Goal: Task Accomplishment & Management: Complete application form

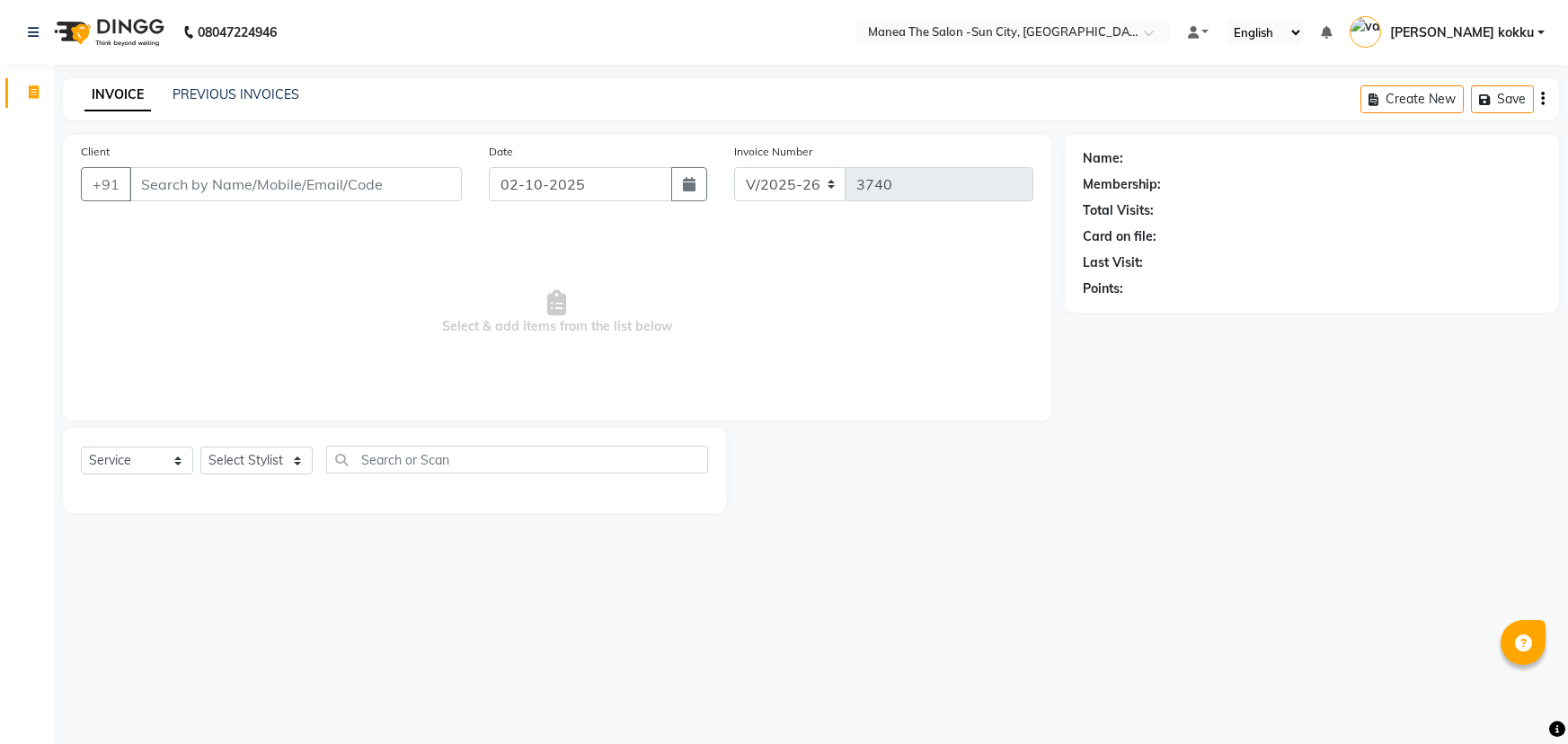
select select "5822"
select select "service"
drag, startPoint x: 290, startPoint y: 460, endPoint x: 292, endPoint y: 449, distance: 11.2
click at [290, 460] on select "Select Stylist [PERSON_NAME] [PERSON_NAME] Ikrar [PERSON_NAME] K sai [PERSON_NA…" at bounding box center [257, 460] width 113 height 28
select select "60026"
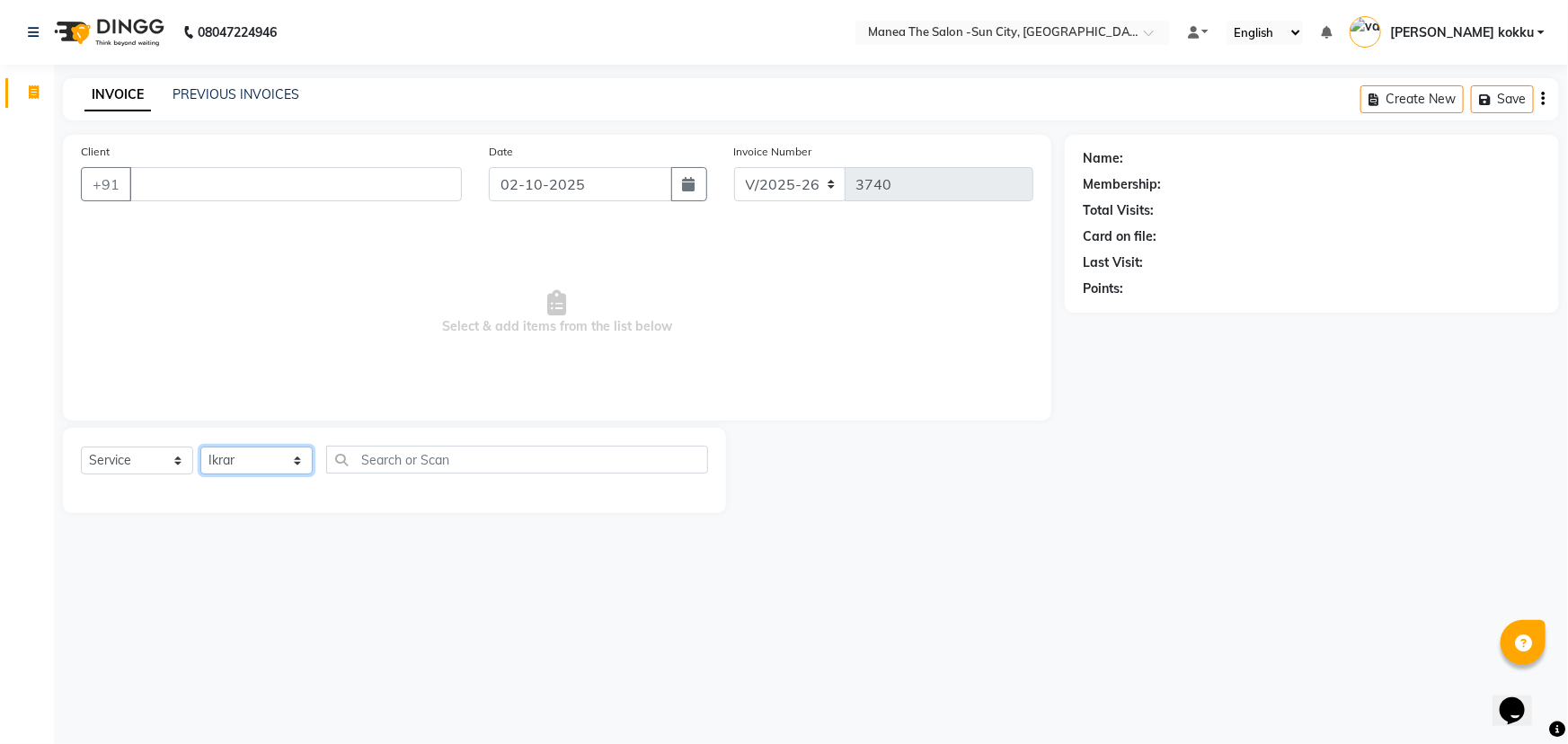
click at [201, 447] on select "Select Stylist [PERSON_NAME] [PERSON_NAME] Ikrar [PERSON_NAME] K sai [PERSON_NA…" at bounding box center [257, 460] width 113 height 28
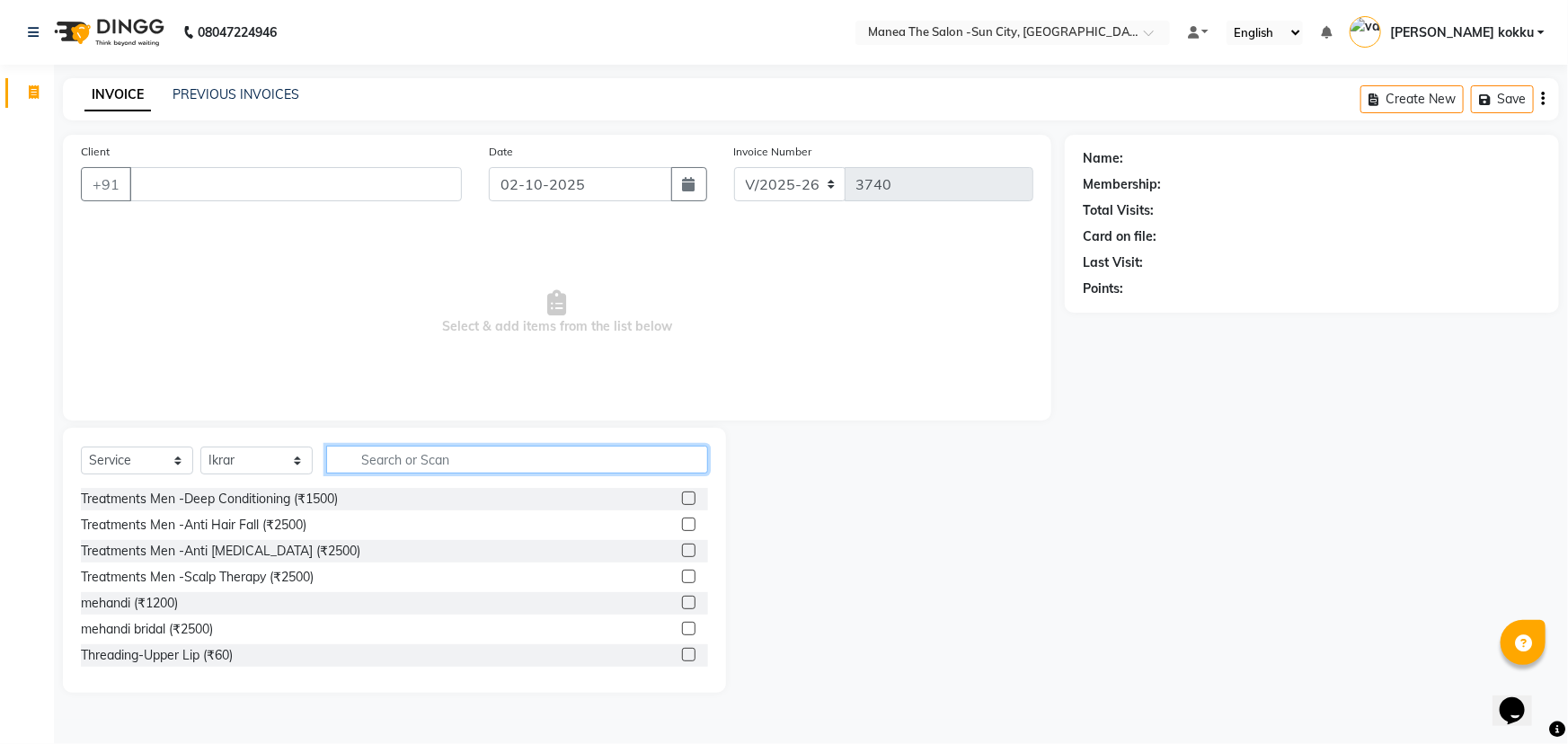
click at [382, 453] on input "text" at bounding box center [517, 459] width 382 height 28
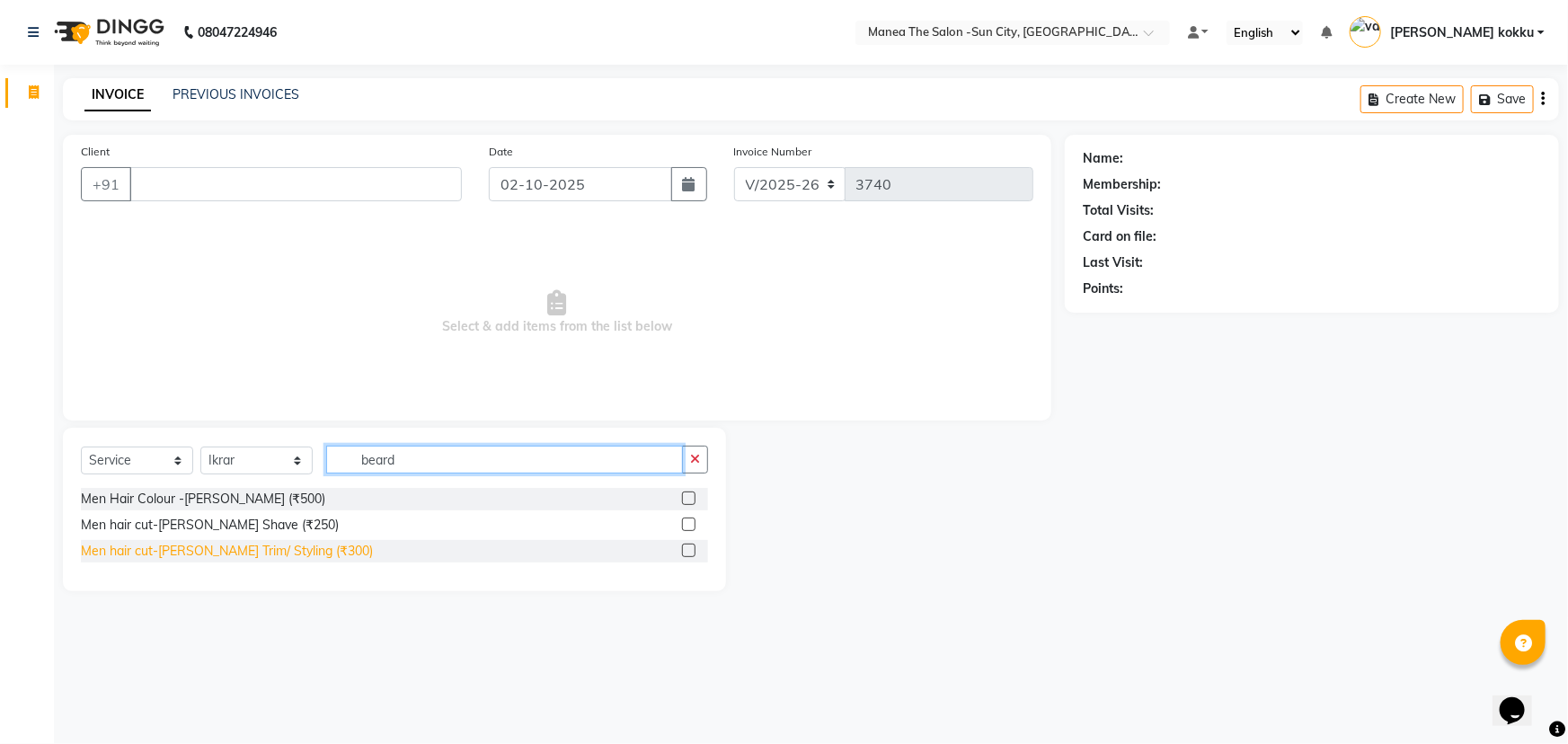
type input "beard"
click at [222, 554] on div "Men hair cut-[PERSON_NAME] Trim/ Styling (₹300)" at bounding box center [228, 552] width 293 height 19
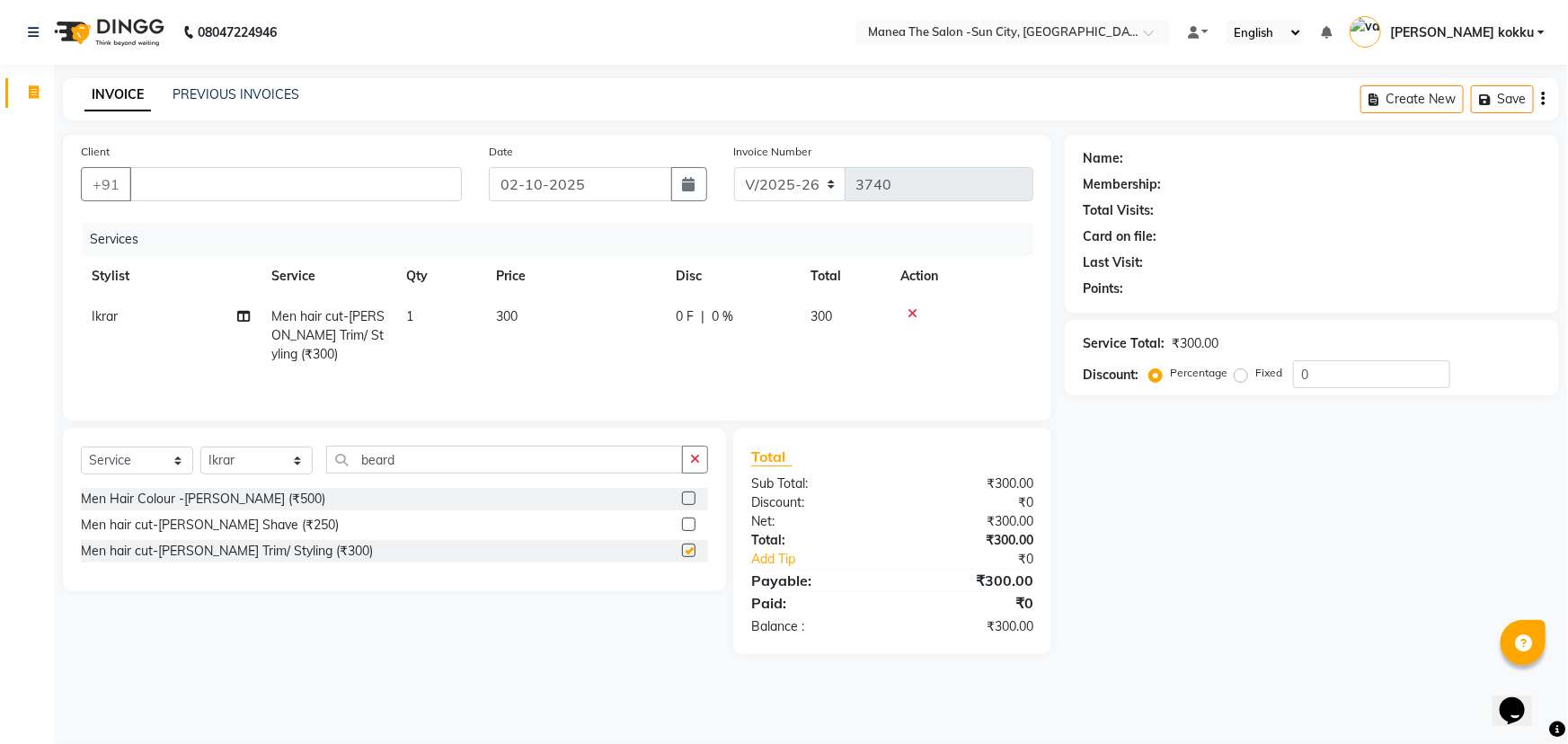
checkbox input "false"
click at [198, 189] on input "Client" at bounding box center [295, 185] width 333 height 34
click at [180, 189] on input "Client" at bounding box center [295, 185] width 333 height 34
click at [191, 183] on input "Client" at bounding box center [295, 185] width 333 height 34
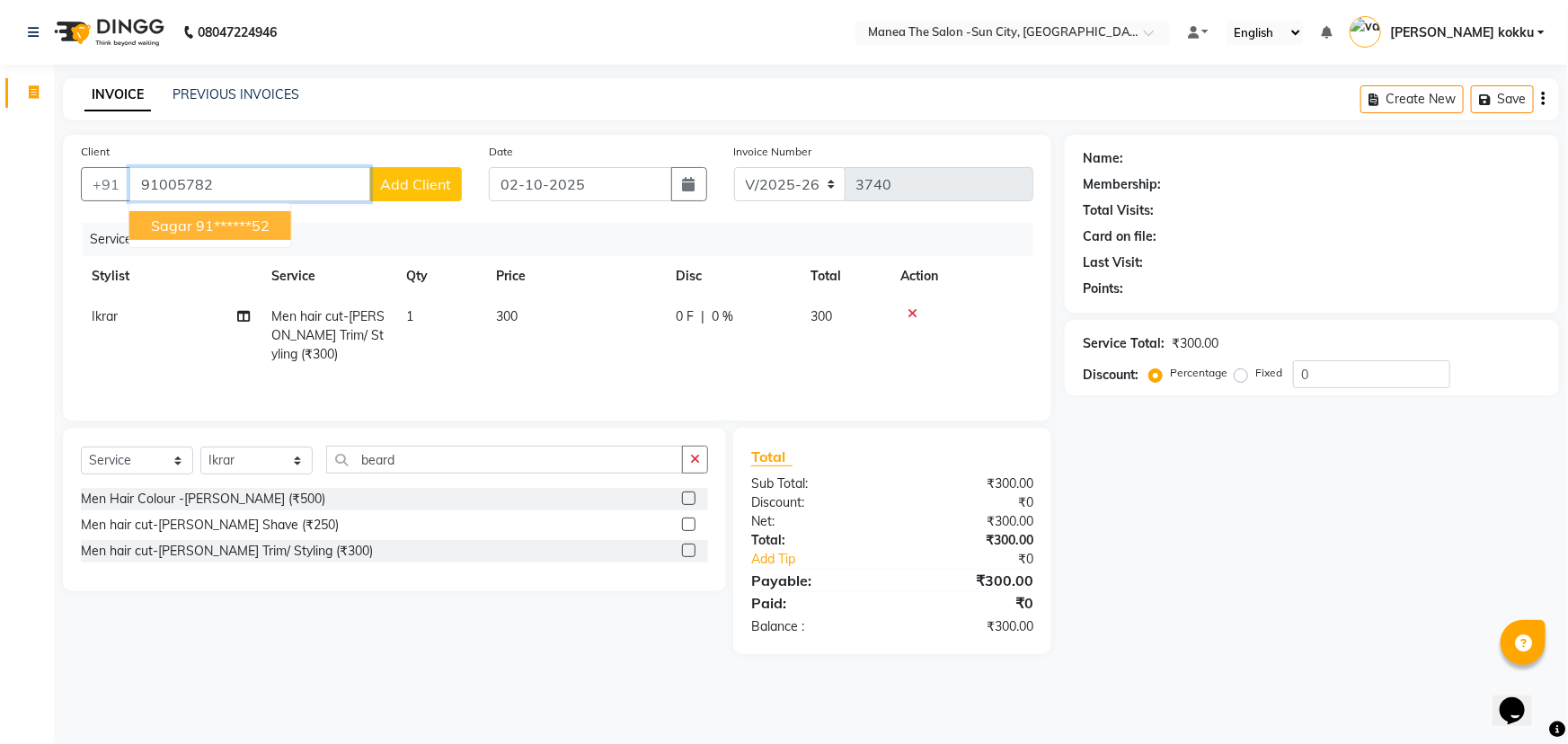
click at [215, 221] on ngb-highlight "91******52" at bounding box center [232, 226] width 74 height 18
type input "91******52"
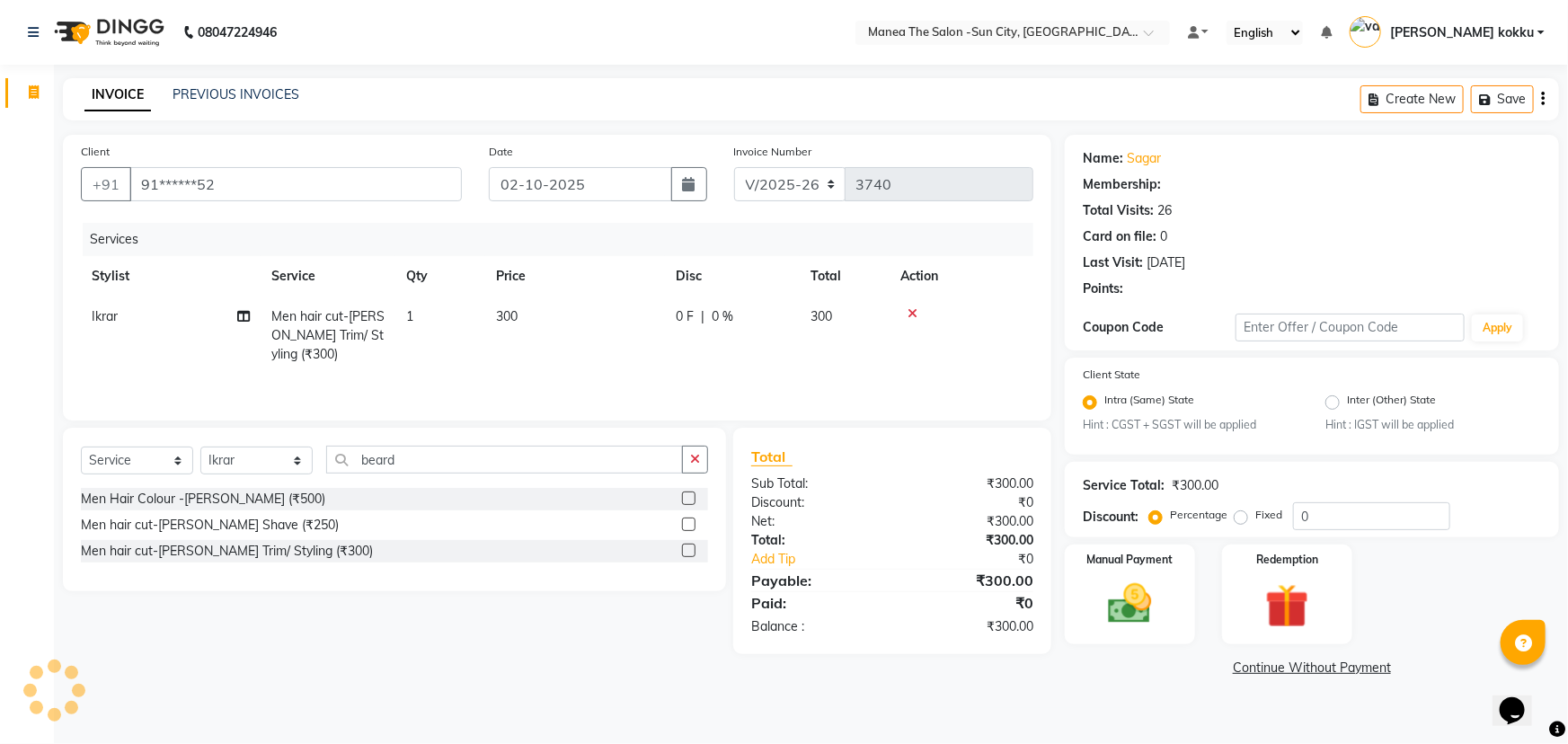
select select "1: Object"
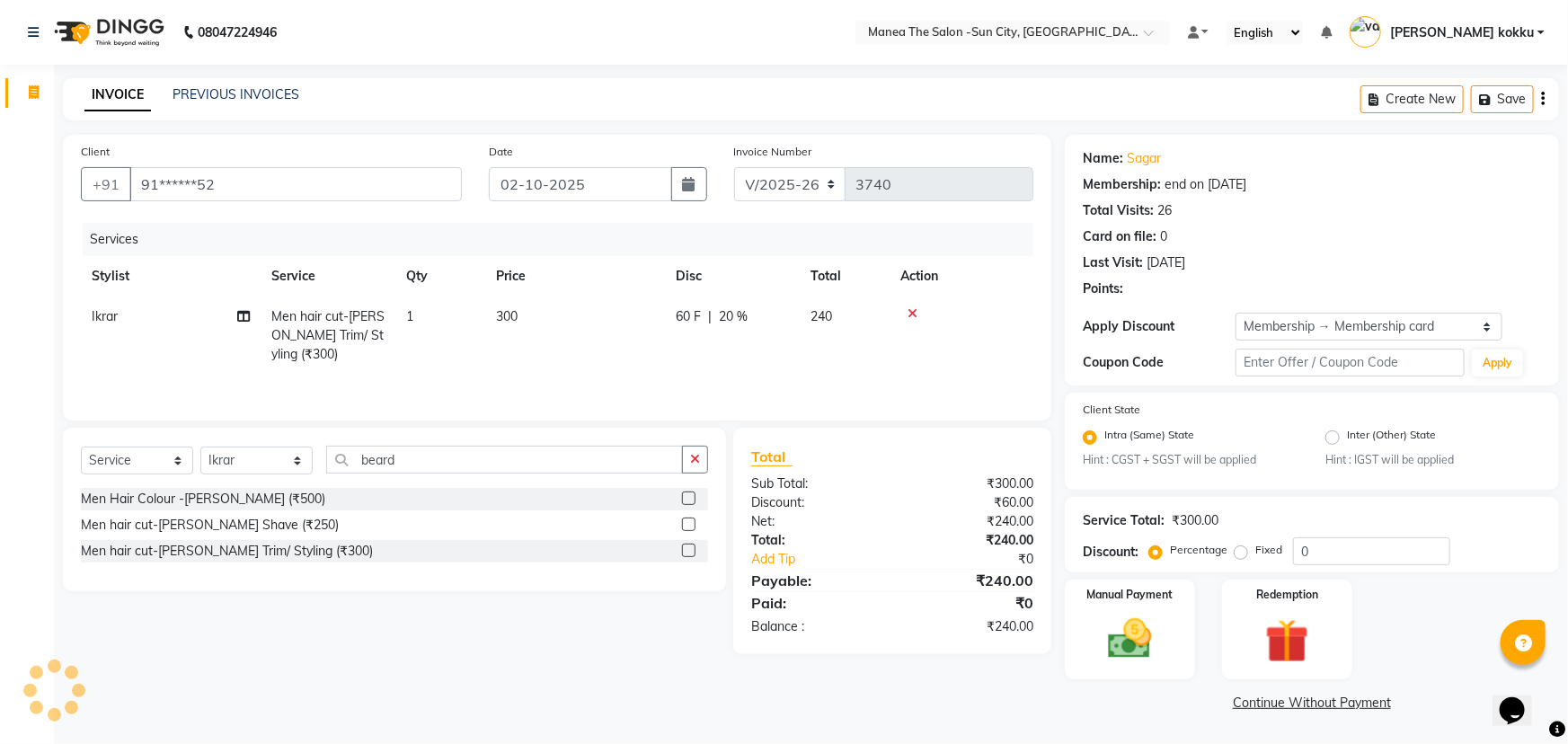
type input "20"
click at [1148, 632] on img at bounding box center [1130, 640] width 74 height 53
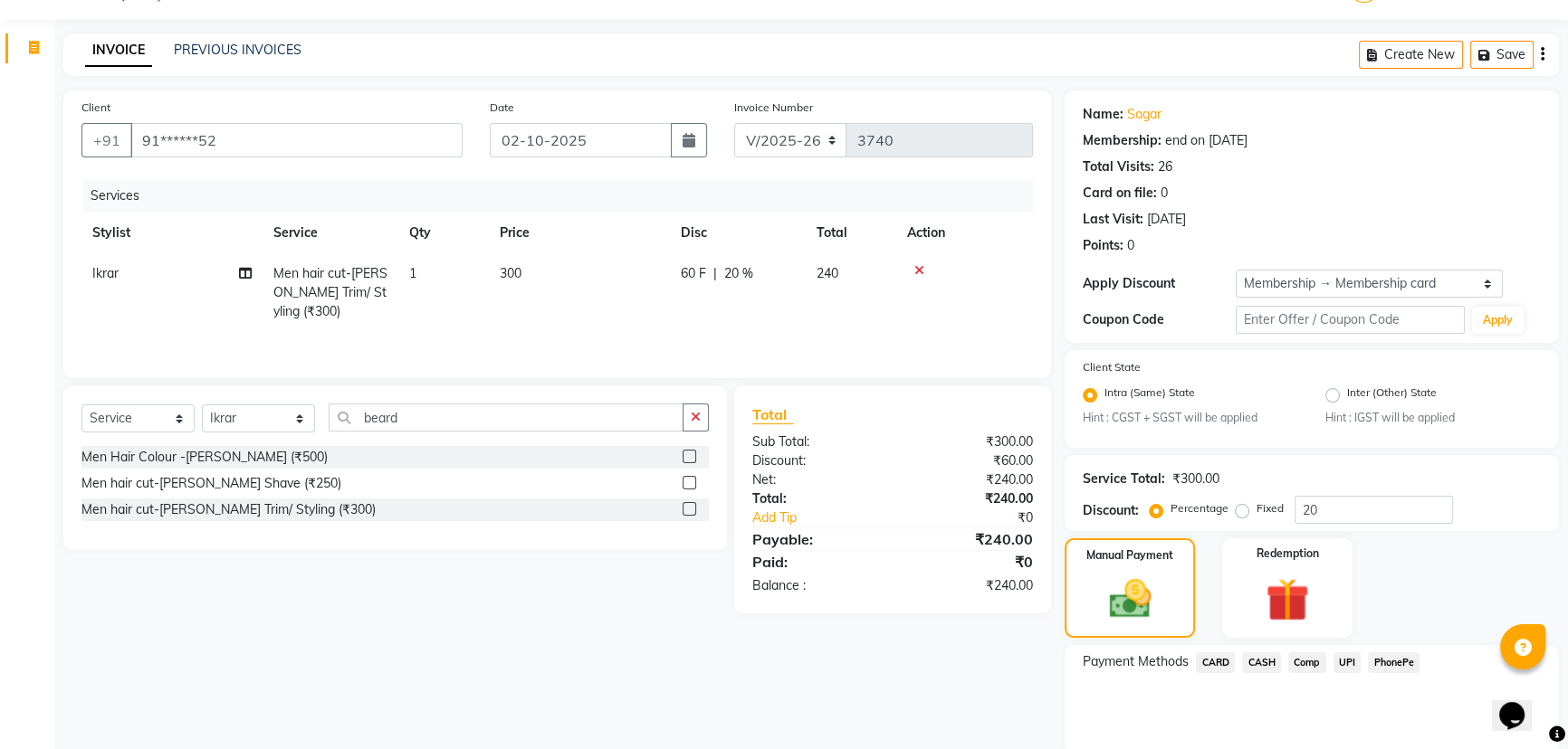
scroll to position [115, 0]
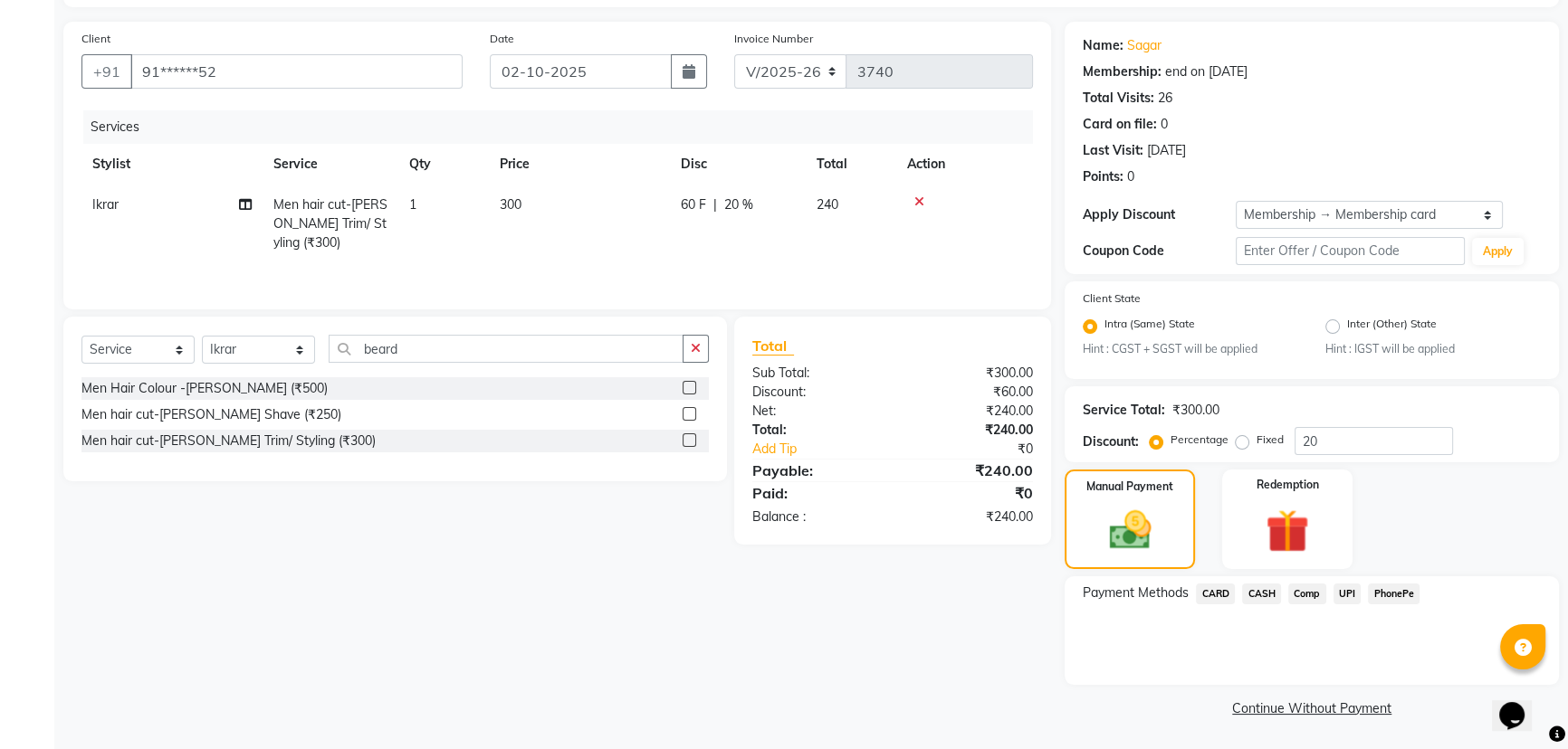
click at [1343, 591] on span "UPI" at bounding box center [1347, 594] width 28 height 21
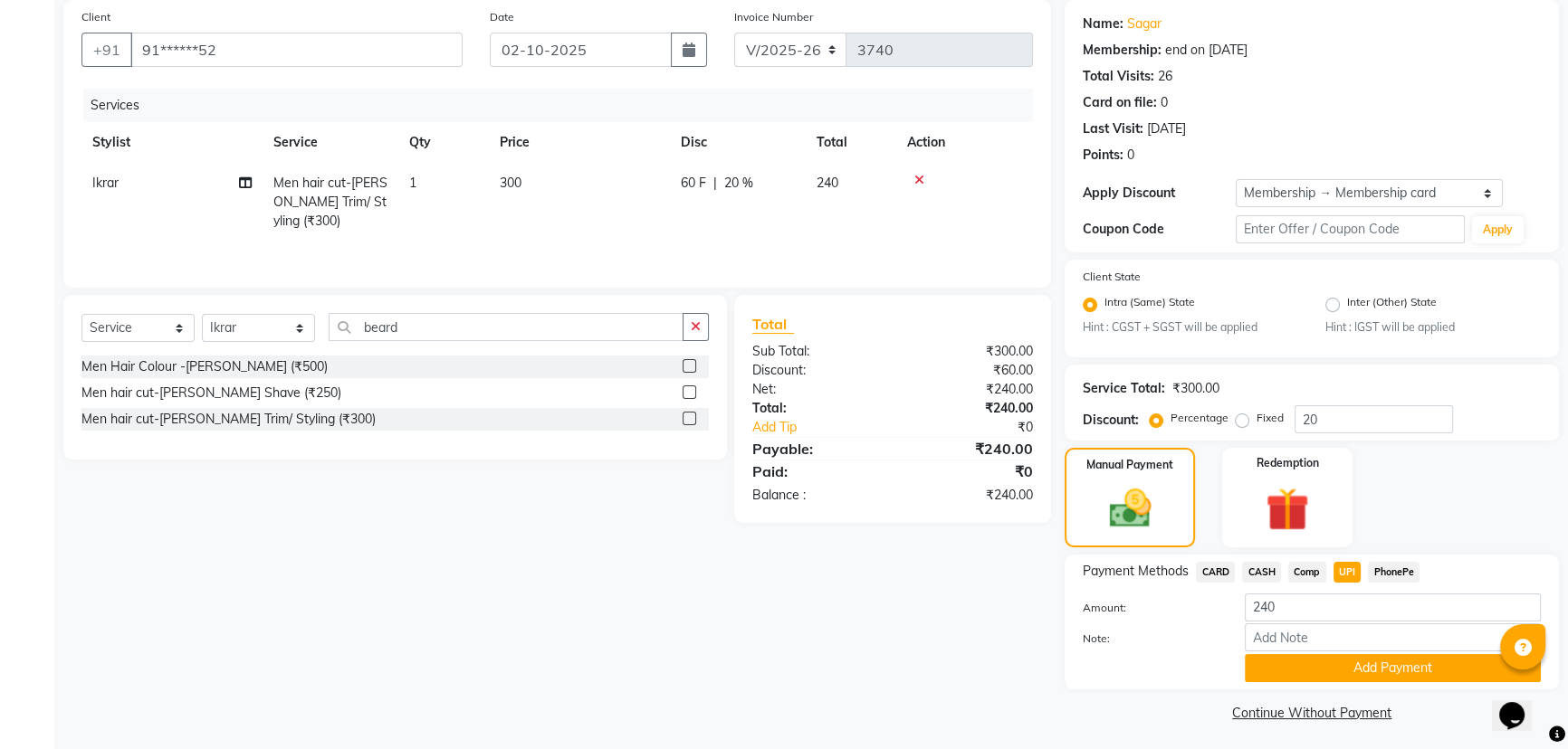
scroll to position [142, 0]
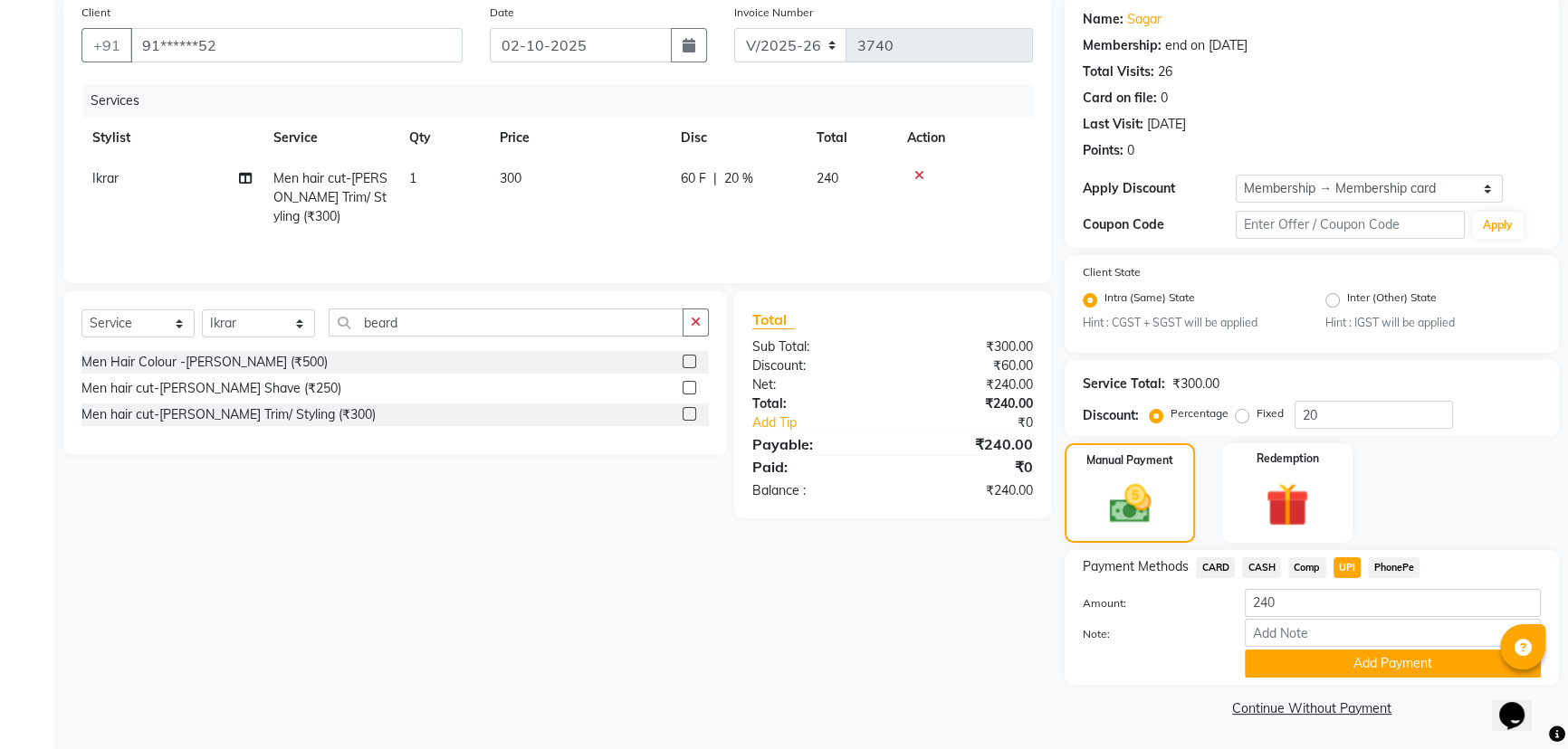
click at [1359, 664] on button "Add Payment" at bounding box center [1393, 663] width 296 height 28
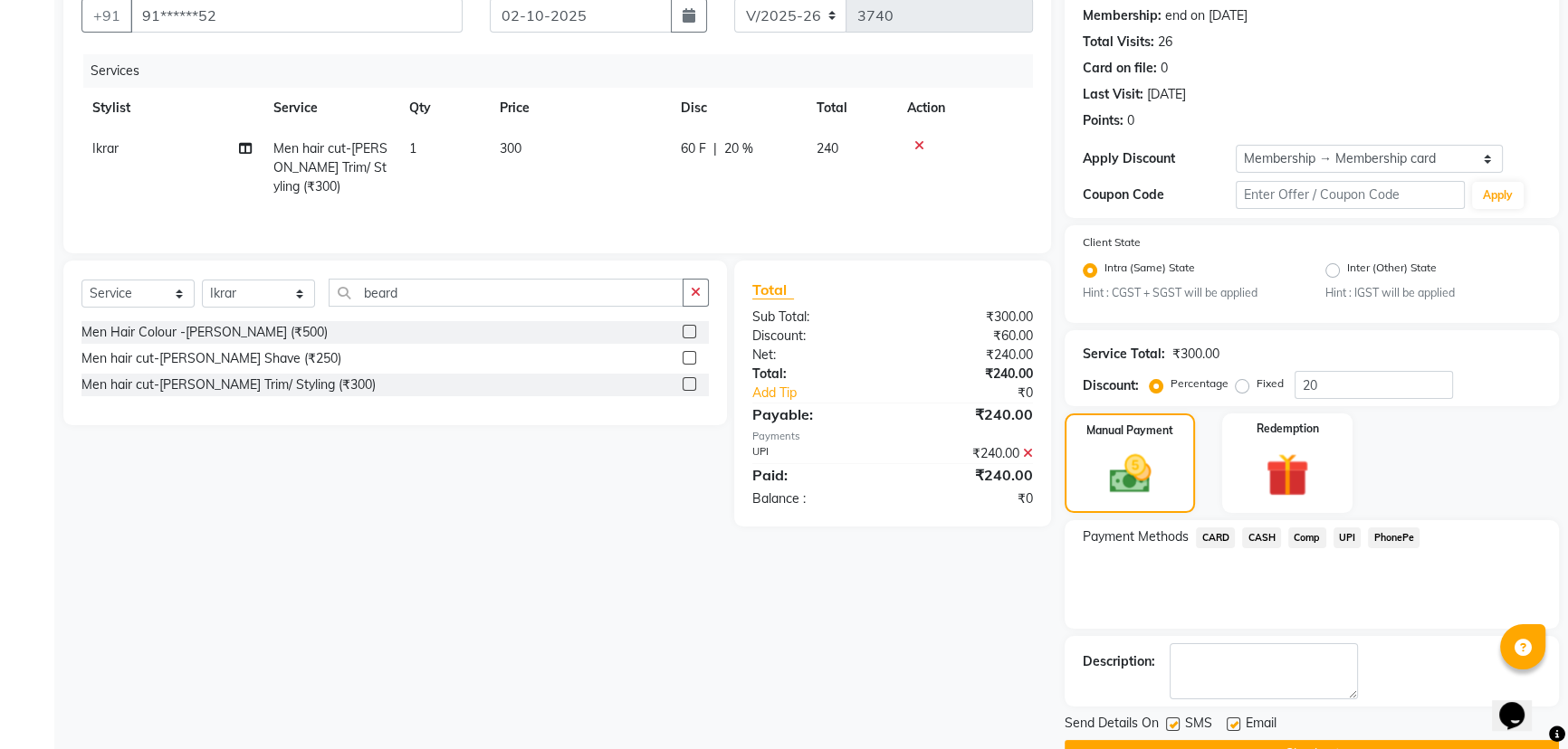
scroll to position [217, 0]
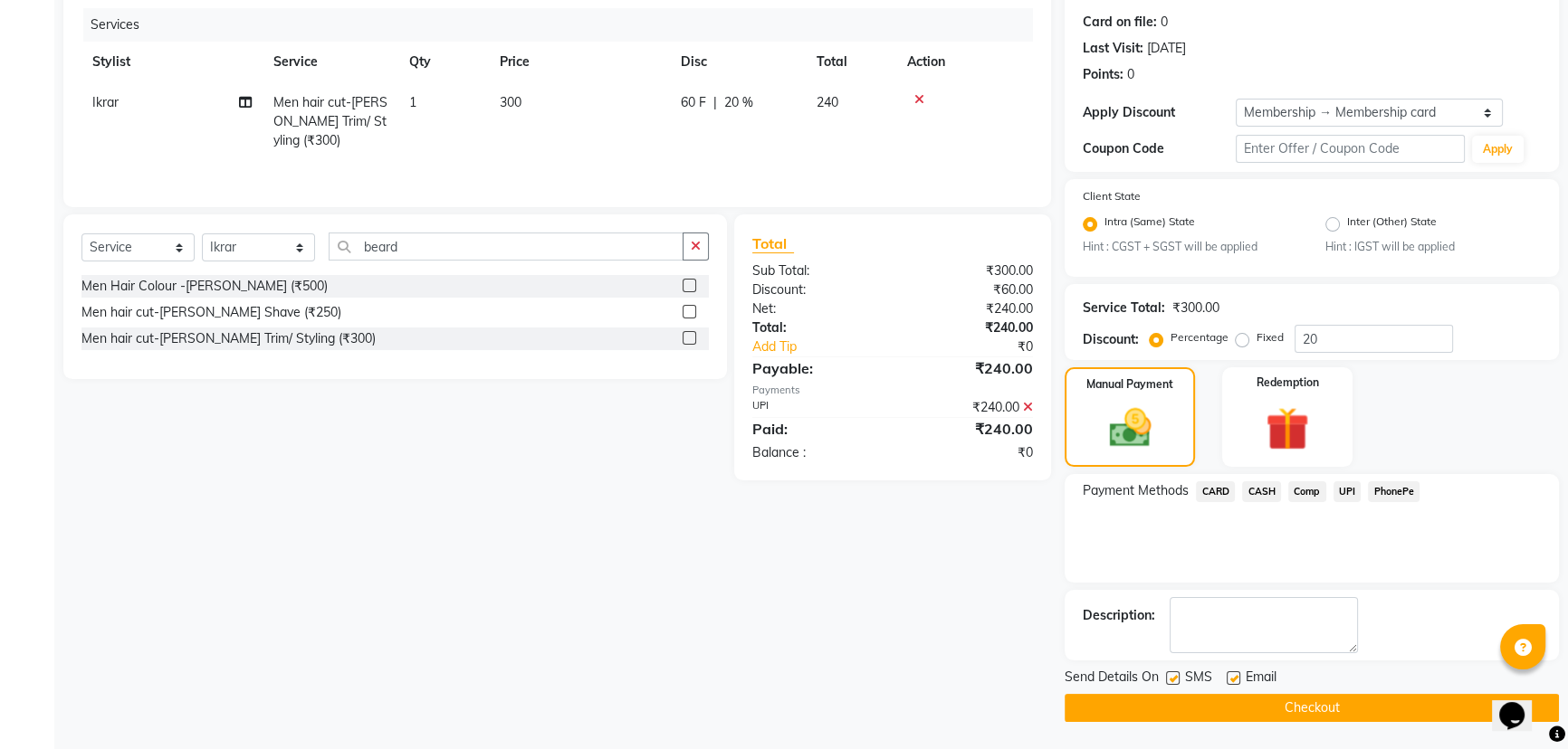
click at [1169, 675] on label at bounding box center [1173, 679] width 13 height 13
click at [1169, 675] on input "checkbox" at bounding box center [1172, 679] width 12 height 12
checkbox input "false"
click at [1231, 715] on button "Checkout" at bounding box center [1312, 708] width 494 height 28
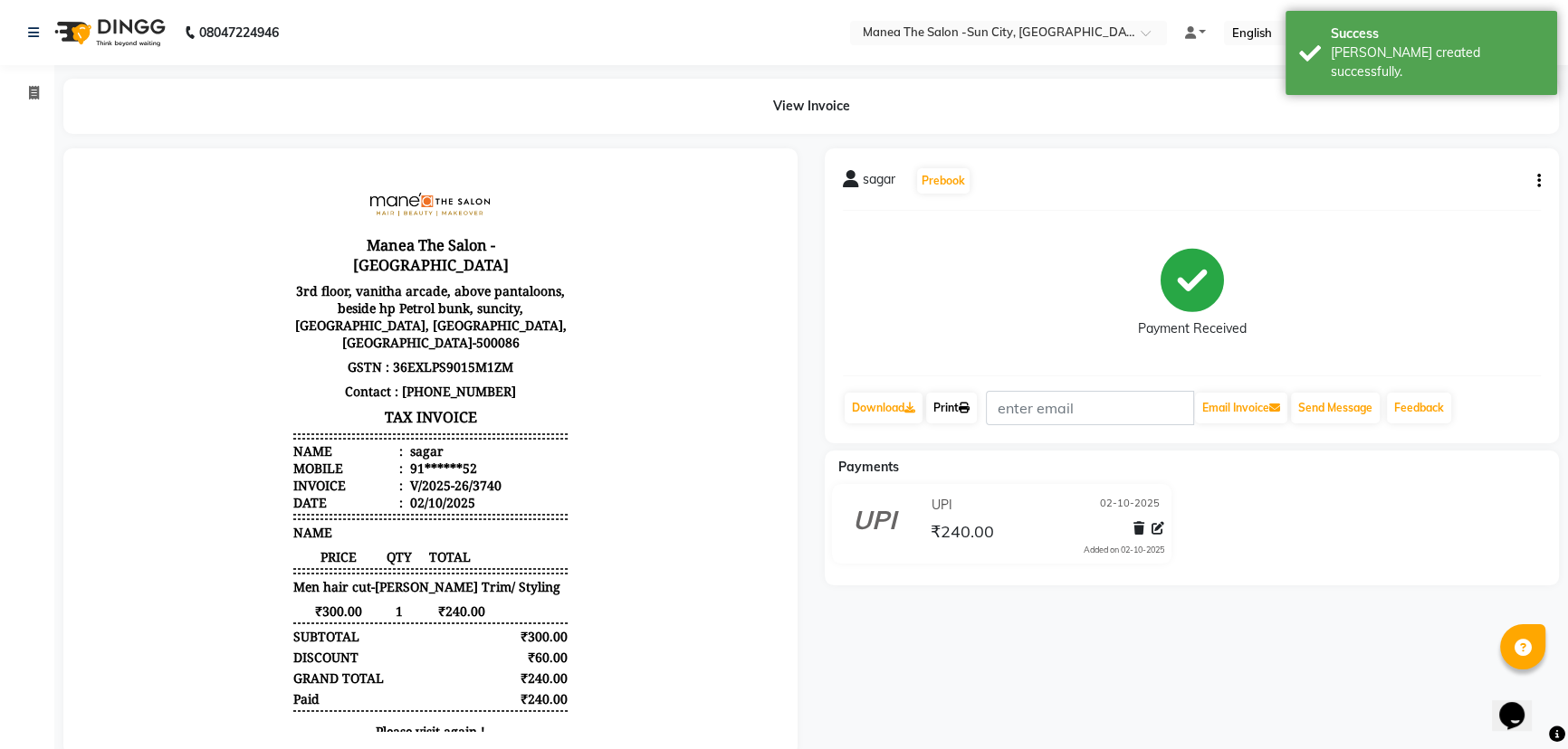
click at [939, 400] on link "Print" at bounding box center [952, 408] width 51 height 31
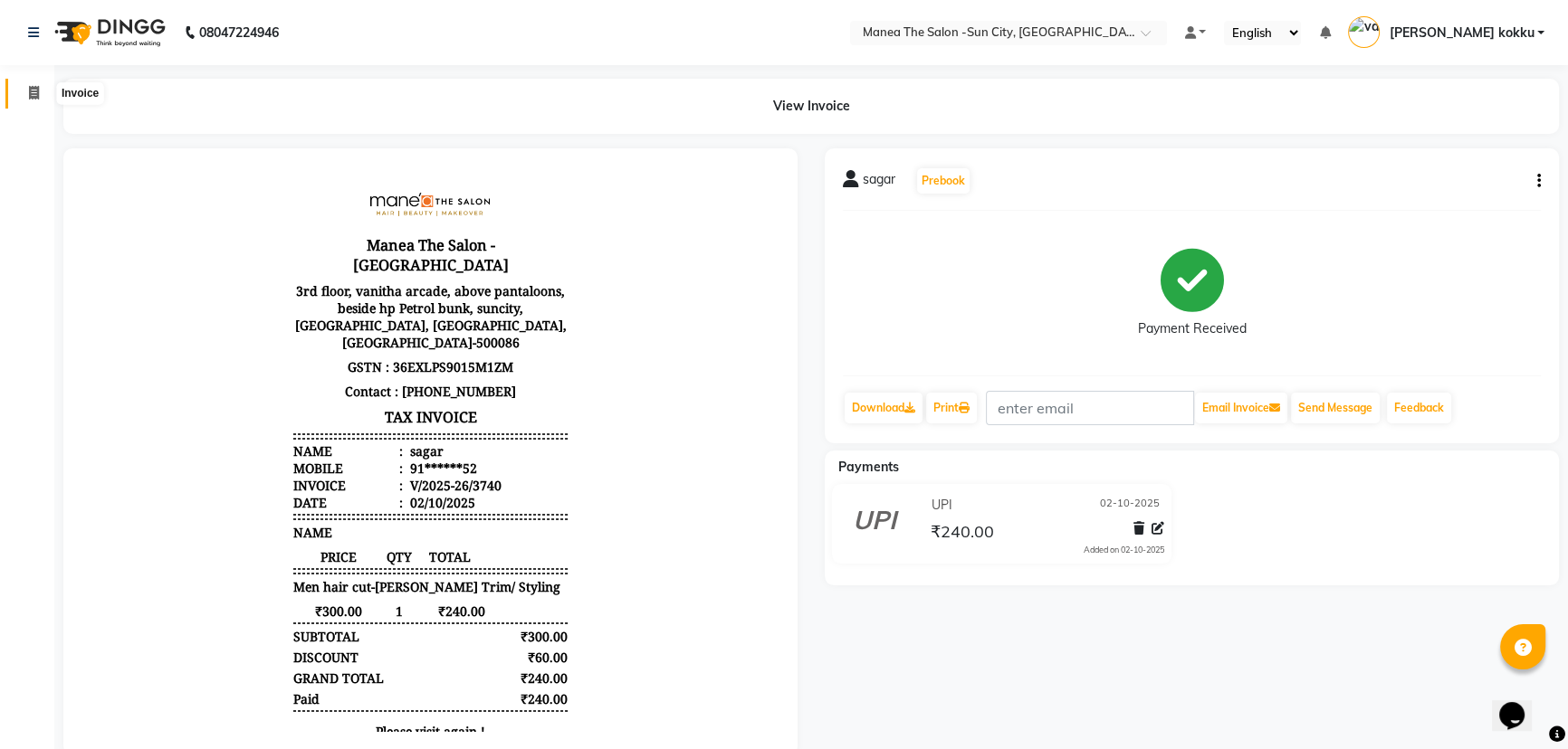
click at [40, 94] on span at bounding box center [34, 93] width 32 height 21
select select "5822"
select select "service"
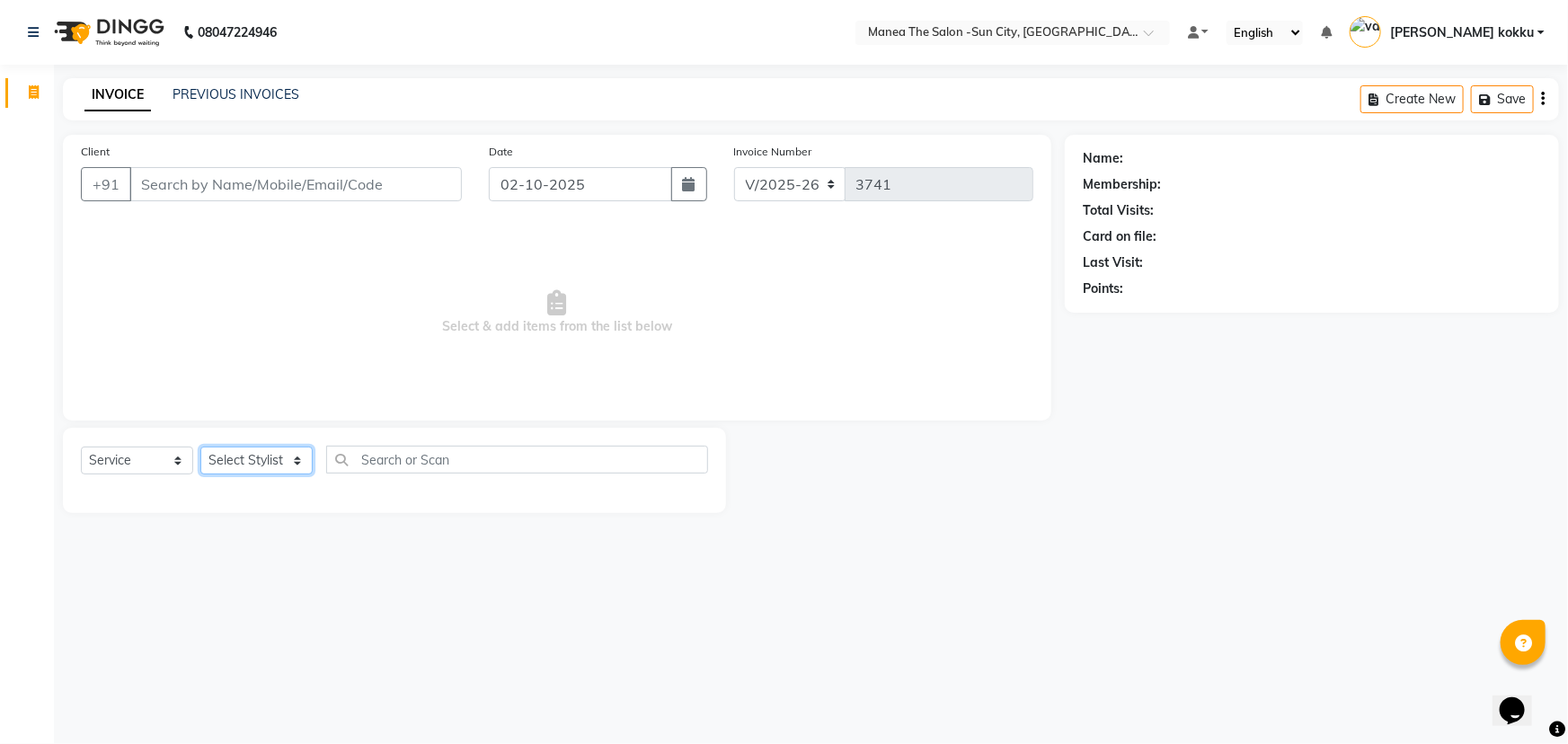
click at [294, 460] on select "Select Stylist [PERSON_NAME] [PERSON_NAME] Ikrar [PERSON_NAME] K sai [PERSON_NA…" at bounding box center [257, 460] width 113 height 28
select select "85974"
click at [201, 447] on select "Select Stylist [PERSON_NAME] [PERSON_NAME] Ikrar [PERSON_NAME] K sai [PERSON_NA…" at bounding box center [257, 460] width 113 height 28
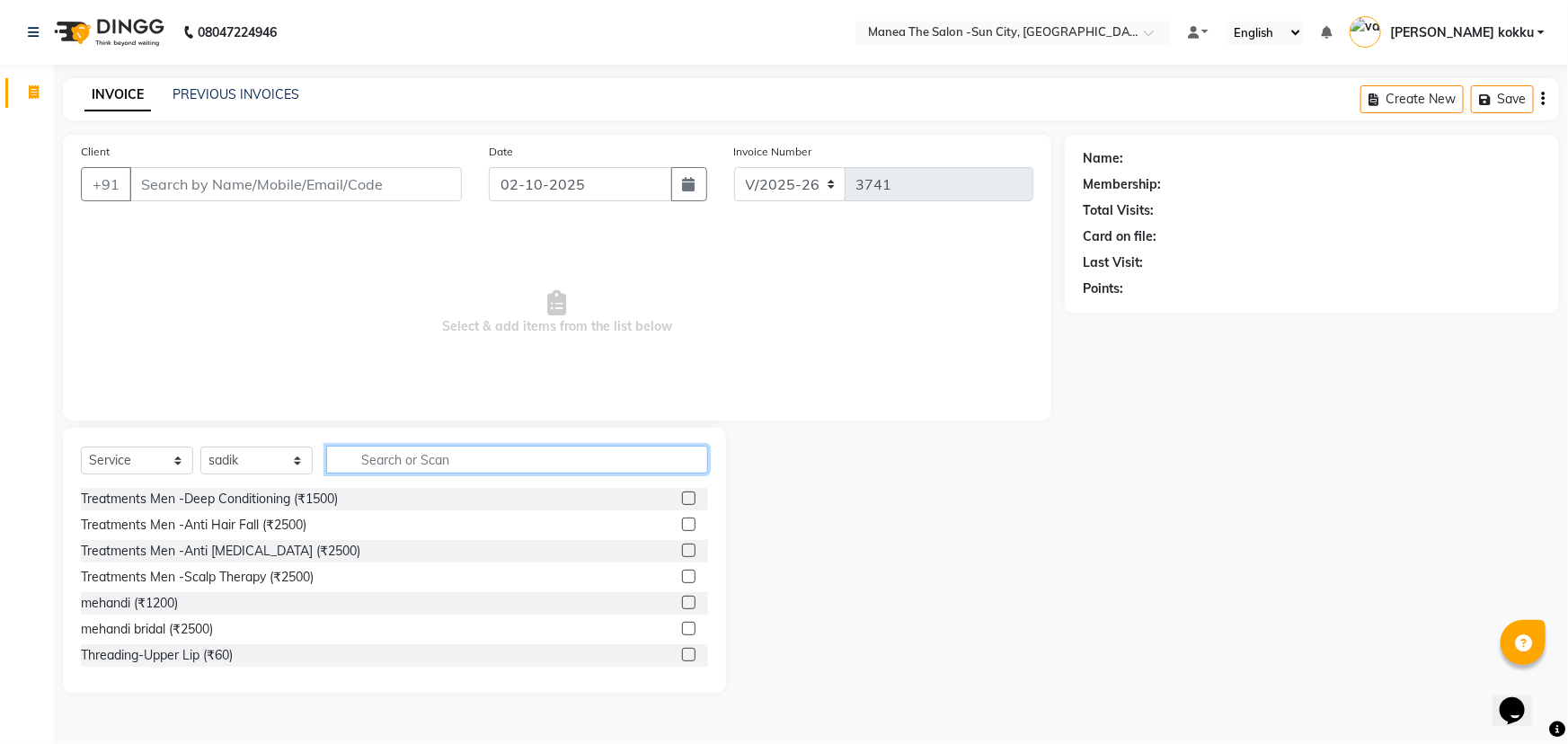
click at [396, 460] on input "text" at bounding box center [517, 459] width 382 height 28
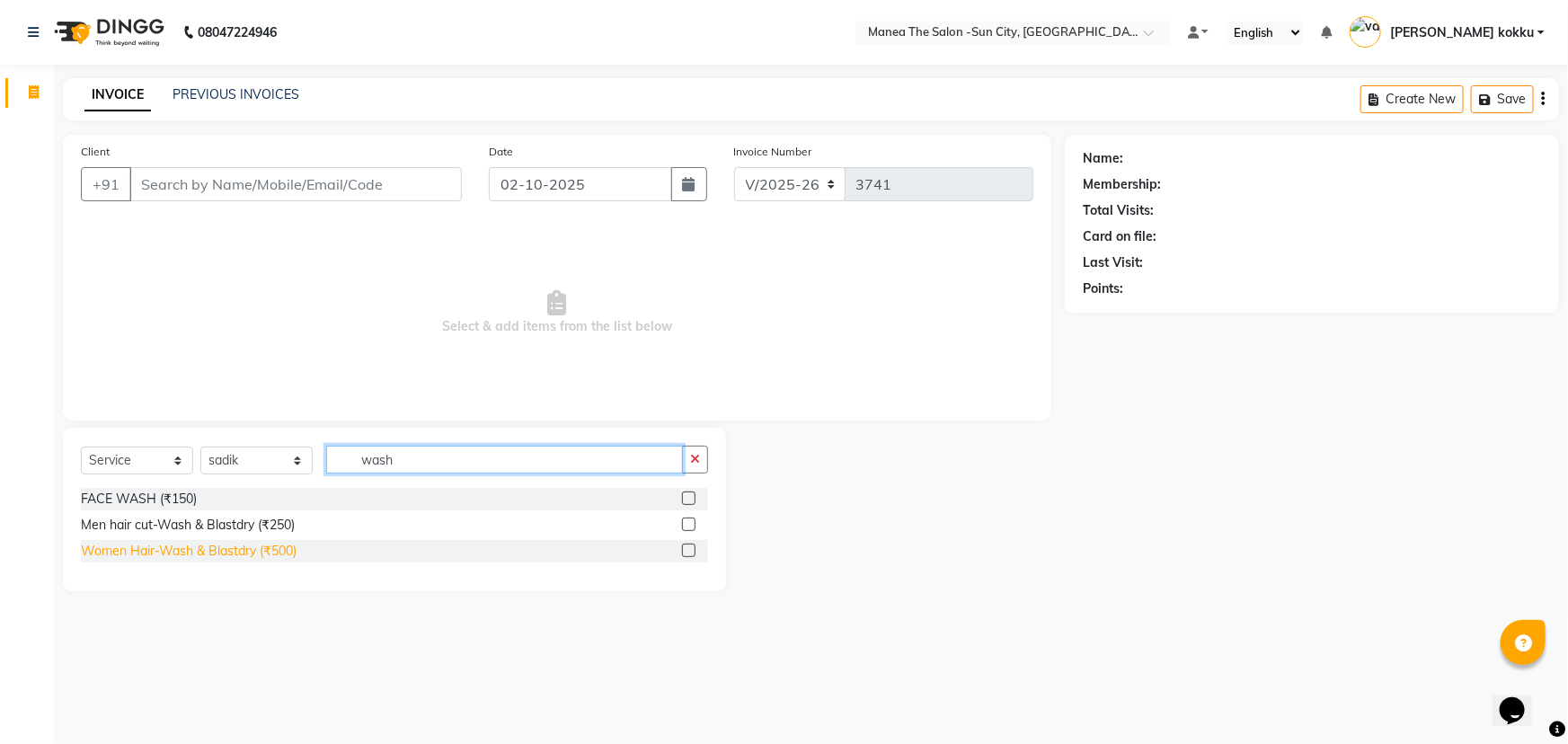
type input "wash"
click at [229, 550] on div "Women Hair-Wash & Blastdry (₹500)" at bounding box center [189, 552] width 216 height 19
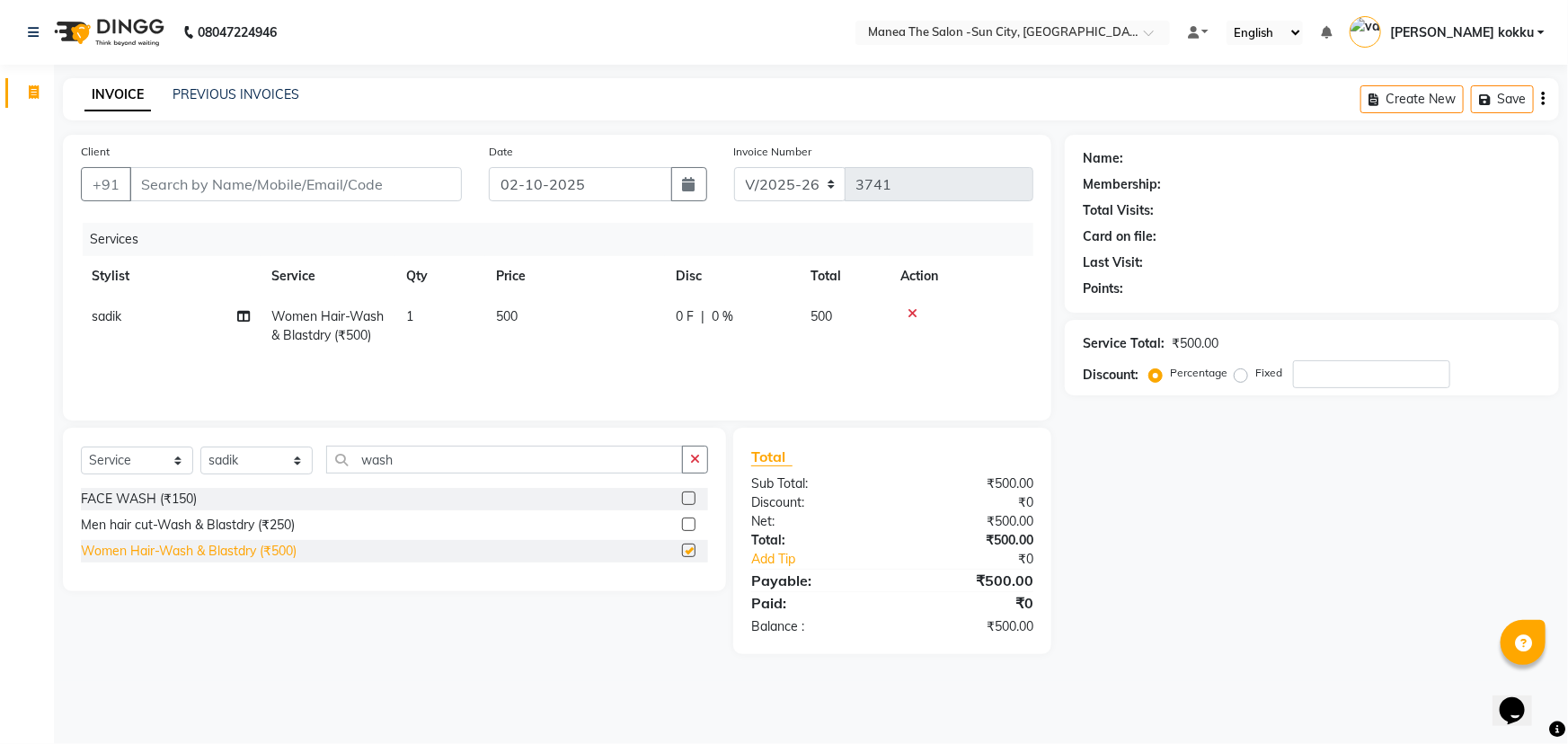
checkbox input "false"
click at [698, 460] on icon "button" at bounding box center [695, 459] width 10 height 12
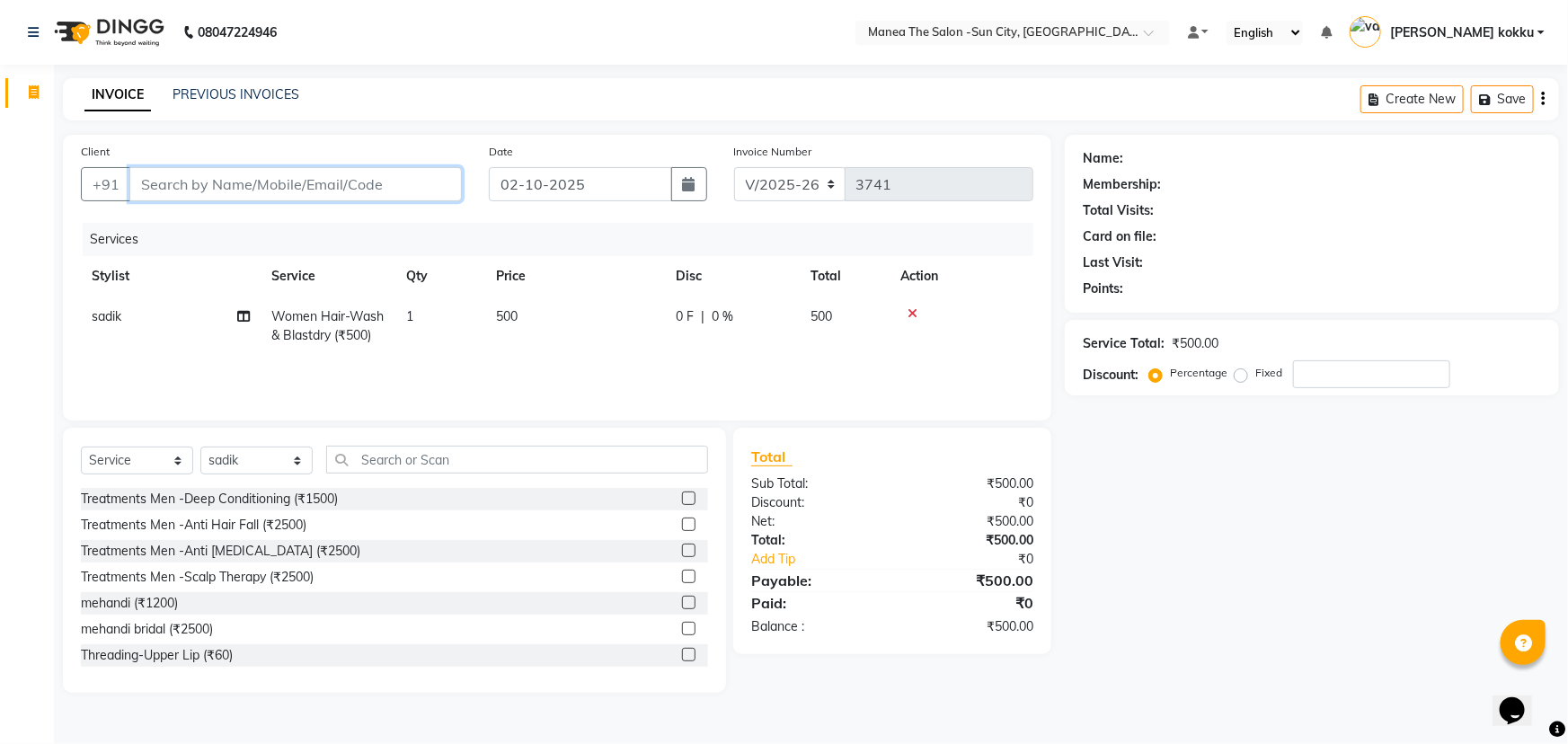
click at [183, 187] on input "Client" at bounding box center [295, 185] width 333 height 34
click at [153, 188] on input "Client" at bounding box center [295, 185] width 333 height 34
type input "8"
type input "0"
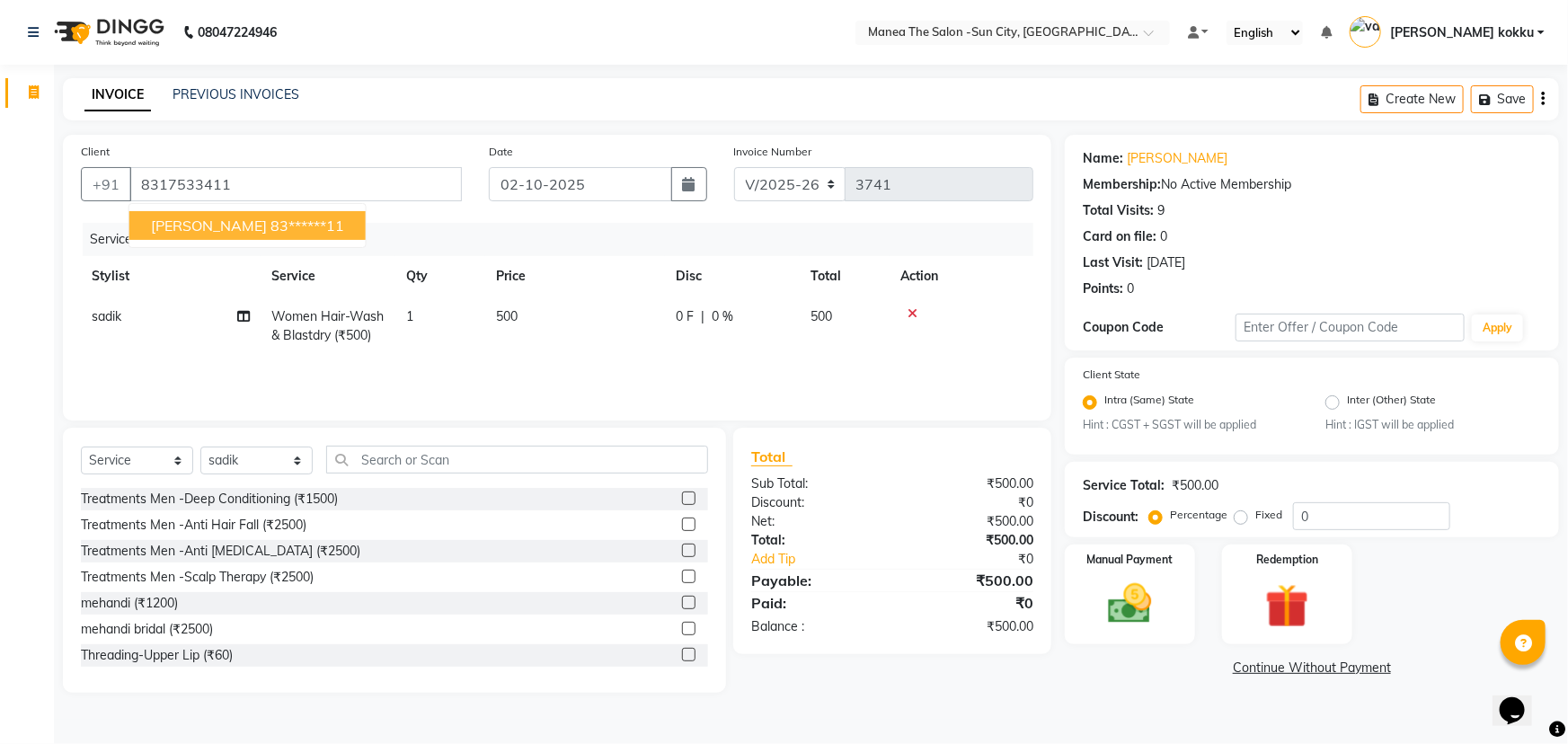
click at [229, 211] on button "[PERSON_NAME] 83******11" at bounding box center [247, 226] width 236 height 29
type input "83******11"
click at [1117, 586] on img at bounding box center [1130, 604] width 74 height 53
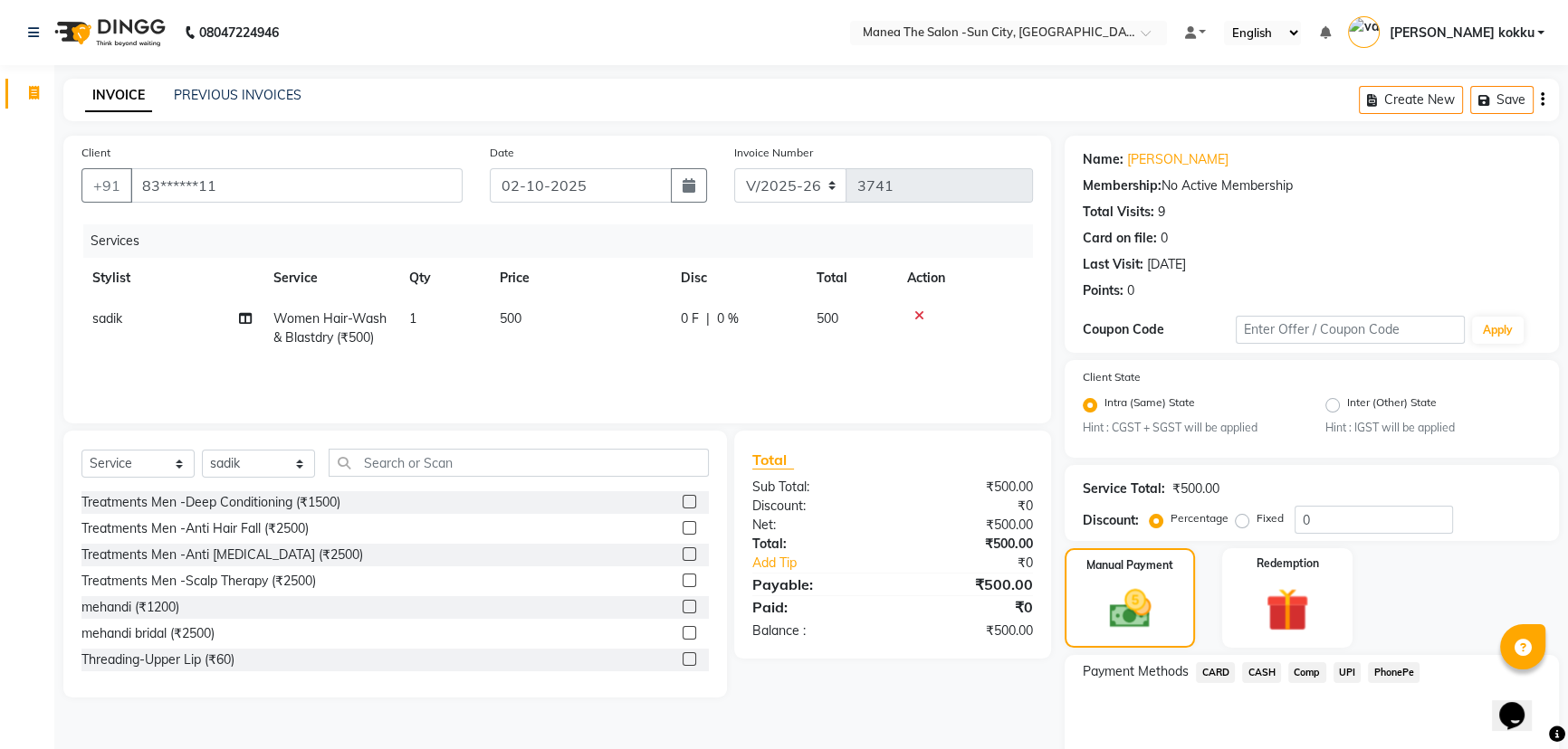
click at [1215, 669] on span "CARD" at bounding box center [1215, 673] width 39 height 21
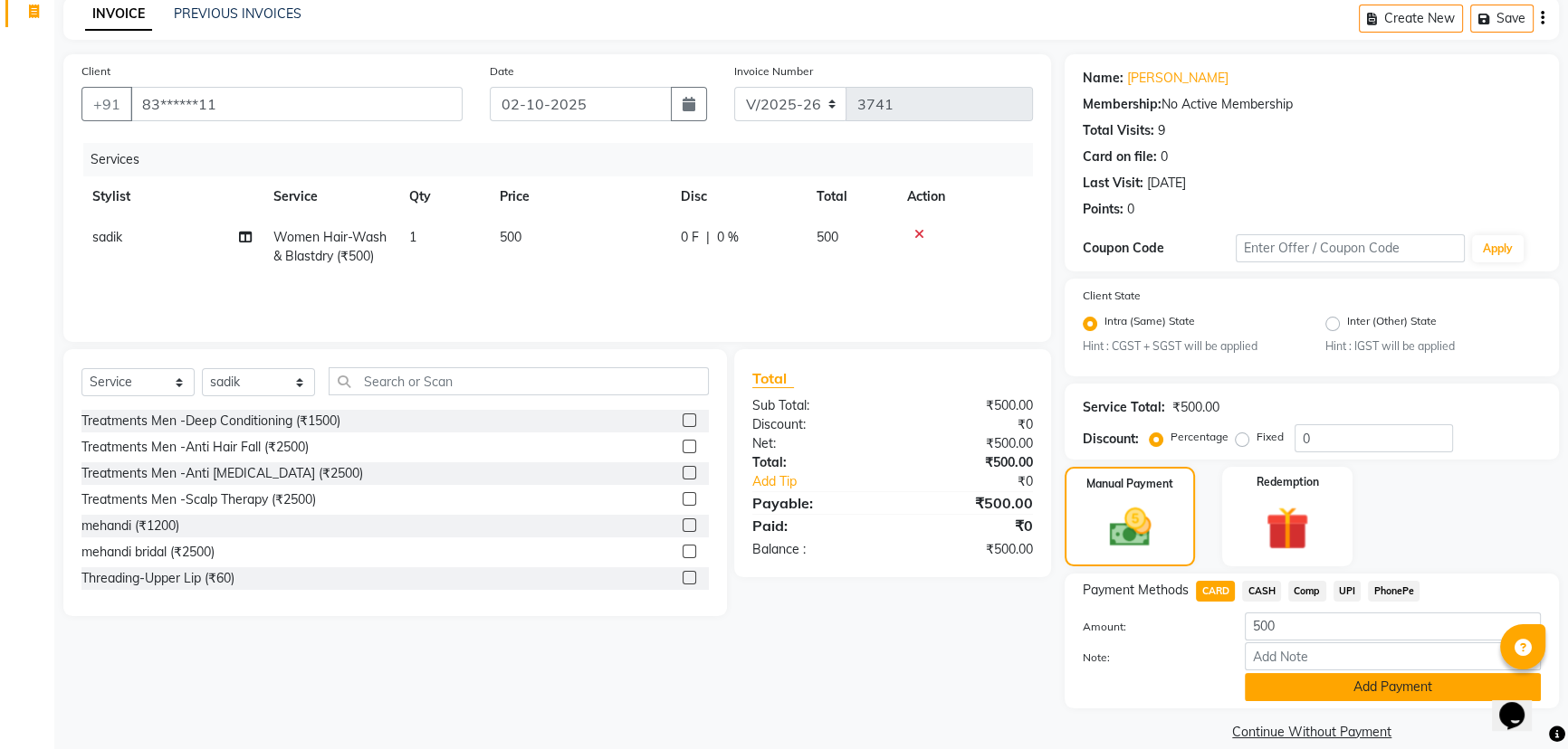
click at [1418, 679] on button "Add Payment" at bounding box center [1393, 686] width 296 height 28
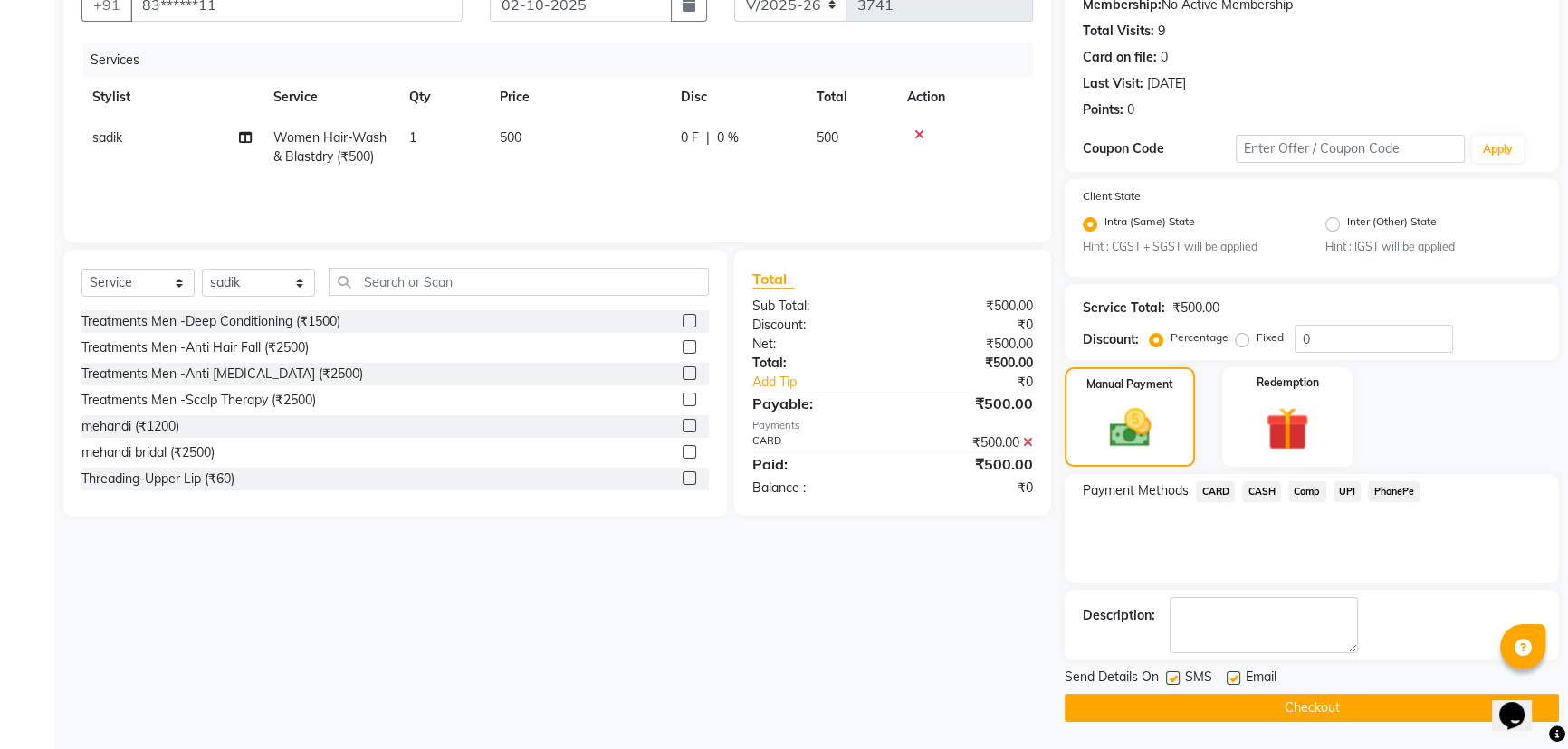
scroll to position [181, 0]
click at [1176, 679] on label at bounding box center [1173, 679] width 13 height 13
click at [1176, 679] on input "checkbox" at bounding box center [1172, 679] width 12 height 12
checkbox input "false"
click at [1272, 705] on button "Checkout" at bounding box center [1312, 708] width 494 height 28
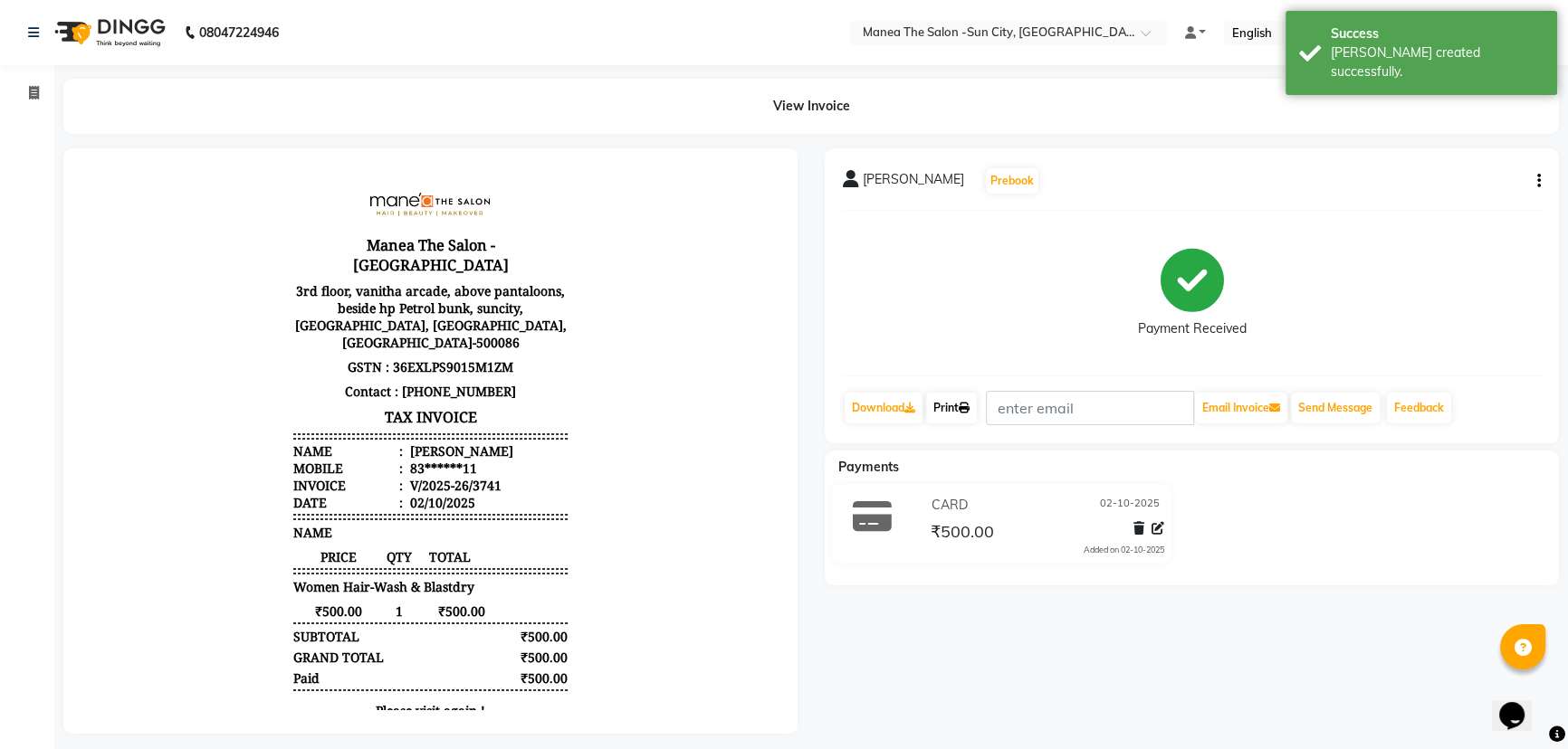
click at [959, 404] on link "Print" at bounding box center [952, 408] width 51 height 31
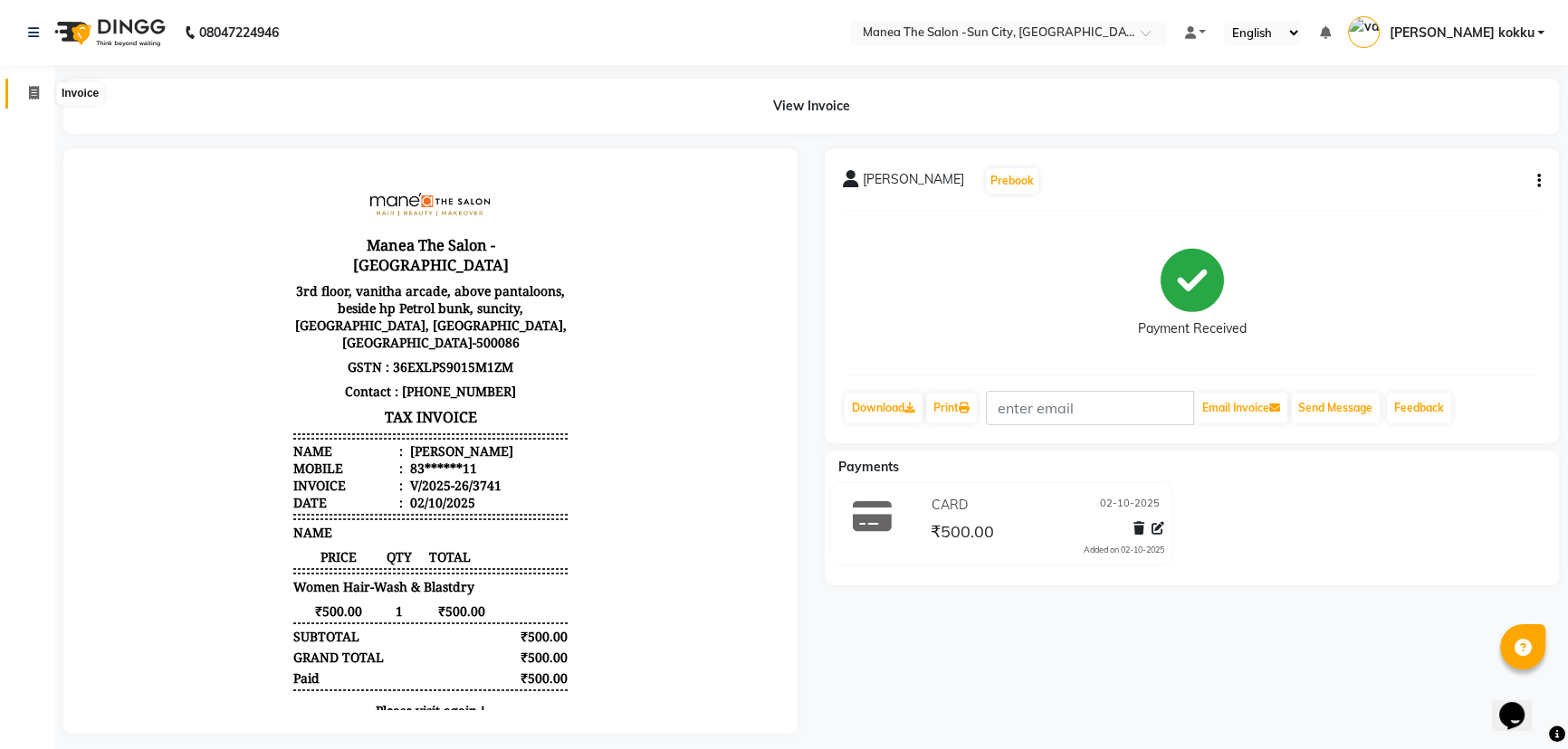
click at [33, 88] on icon at bounding box center [34, 92] width 10 height 13
select select "5822"
select select "service"
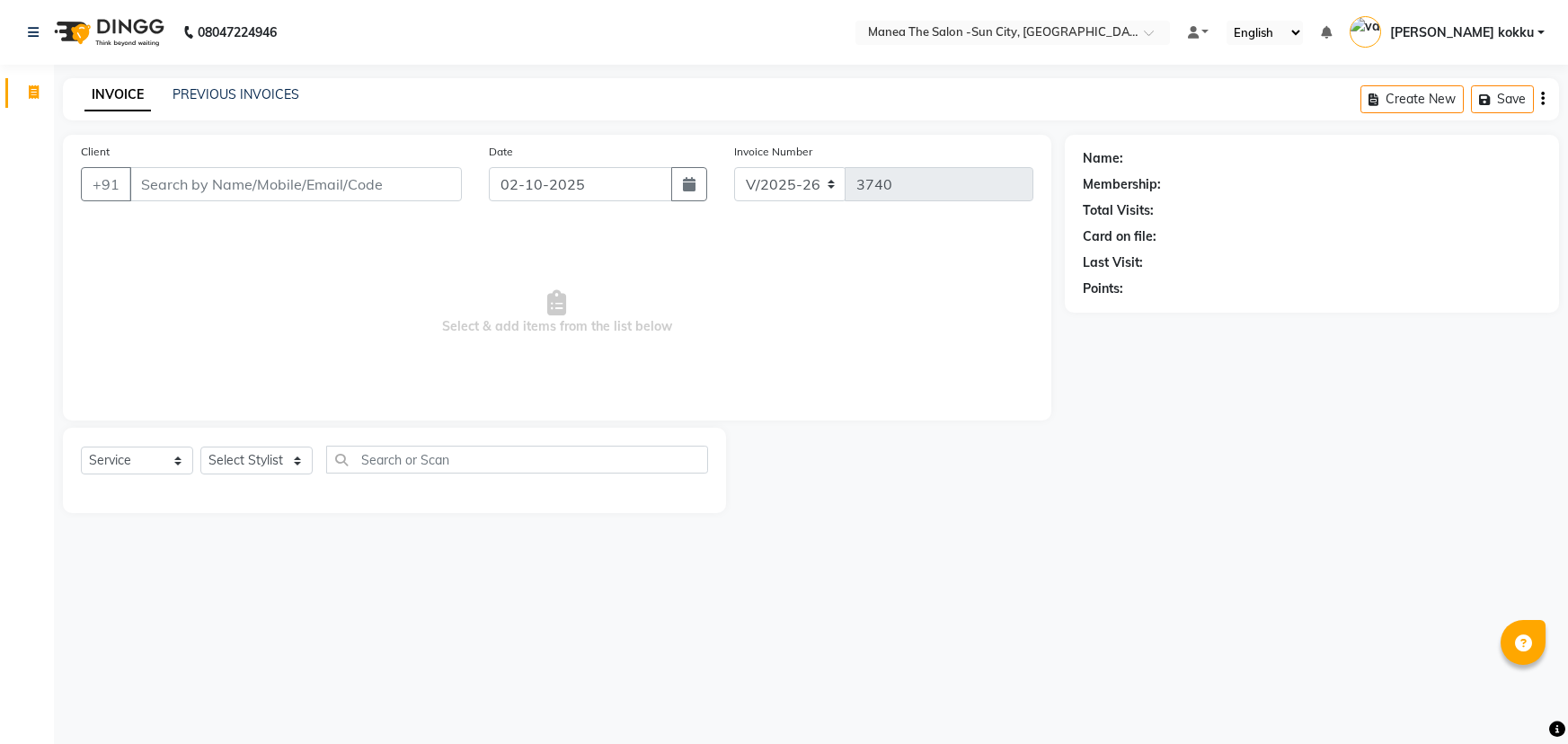
select select "5822"
select select "service"
click at [243, 463] on select "Select Stylist [PERSON_NAME] [PERSON_NAME] Ikrar [PERSON_NAME] K sai [PERSON_NA…" at bounding box center [257, 460] width 113 height 28
select select "62892"
click at [201, 447] on select "Select Stylist [PERSON_NAME] [PERSON_NAME] Ikrar [PERSON_NAME] K sai [PERSON_NA…" at bounding box center [257, 460] width 113 height 28
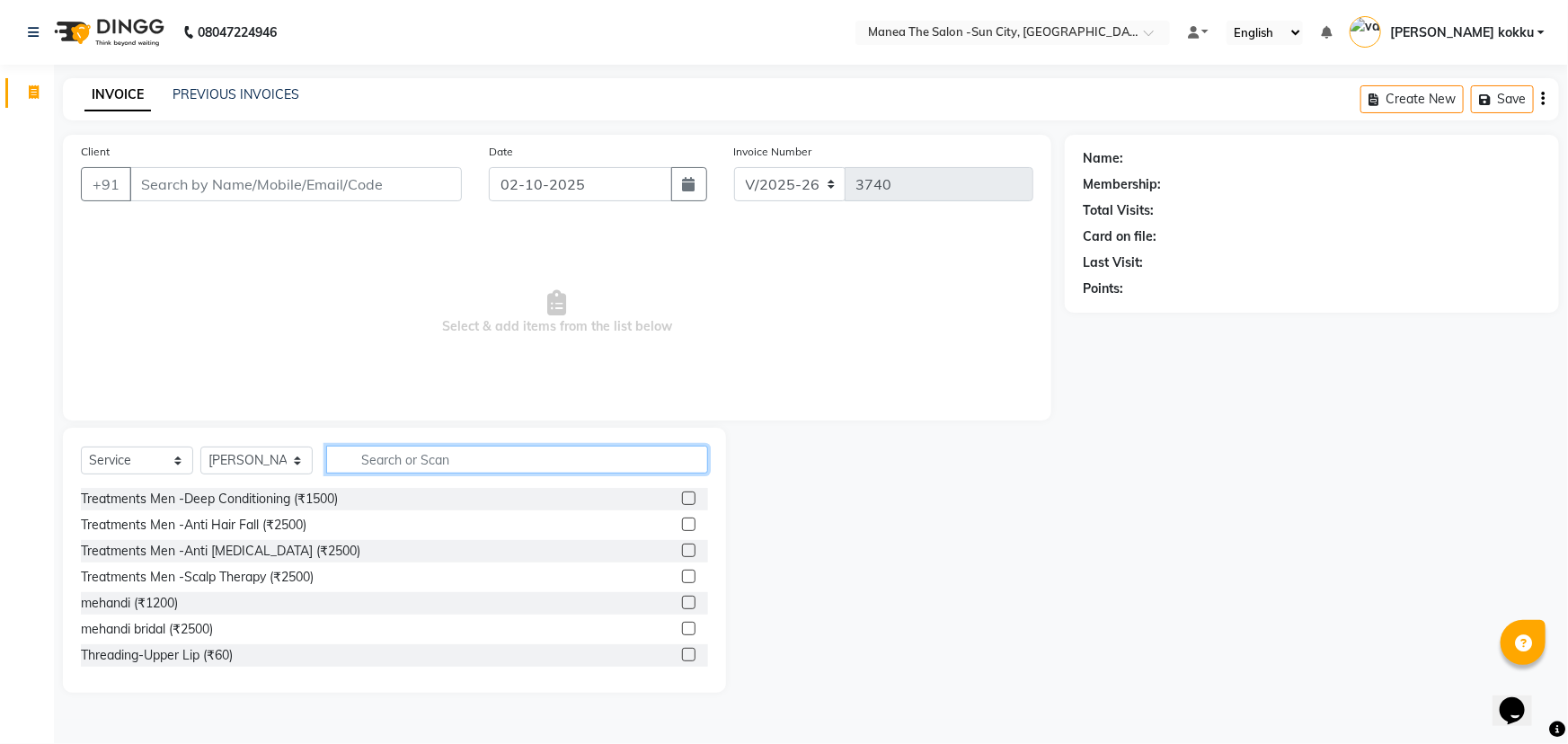
click at [418, 458] on input "text" at bounding box center [517, 459] width 382 height 28
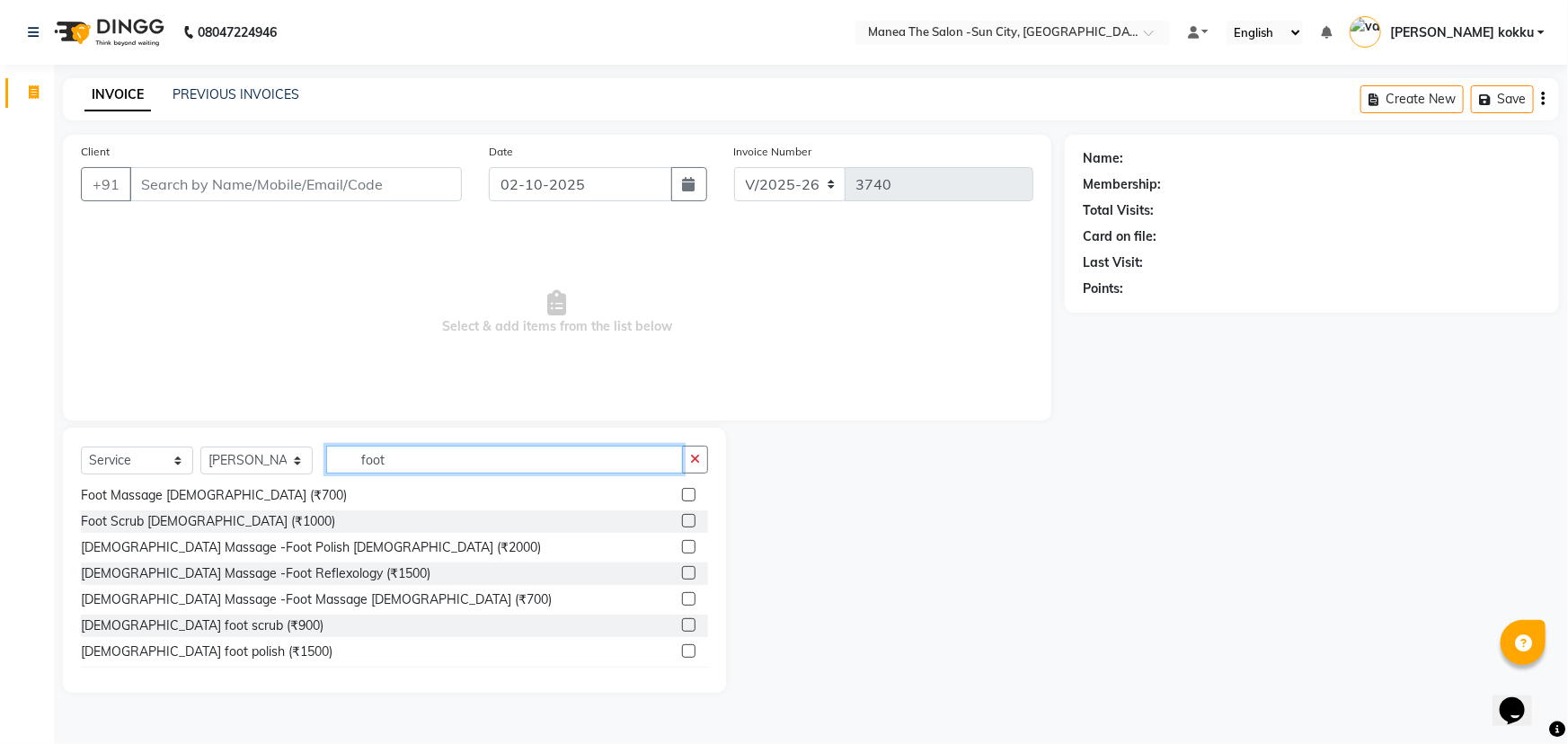
scroll to position [54, 0]
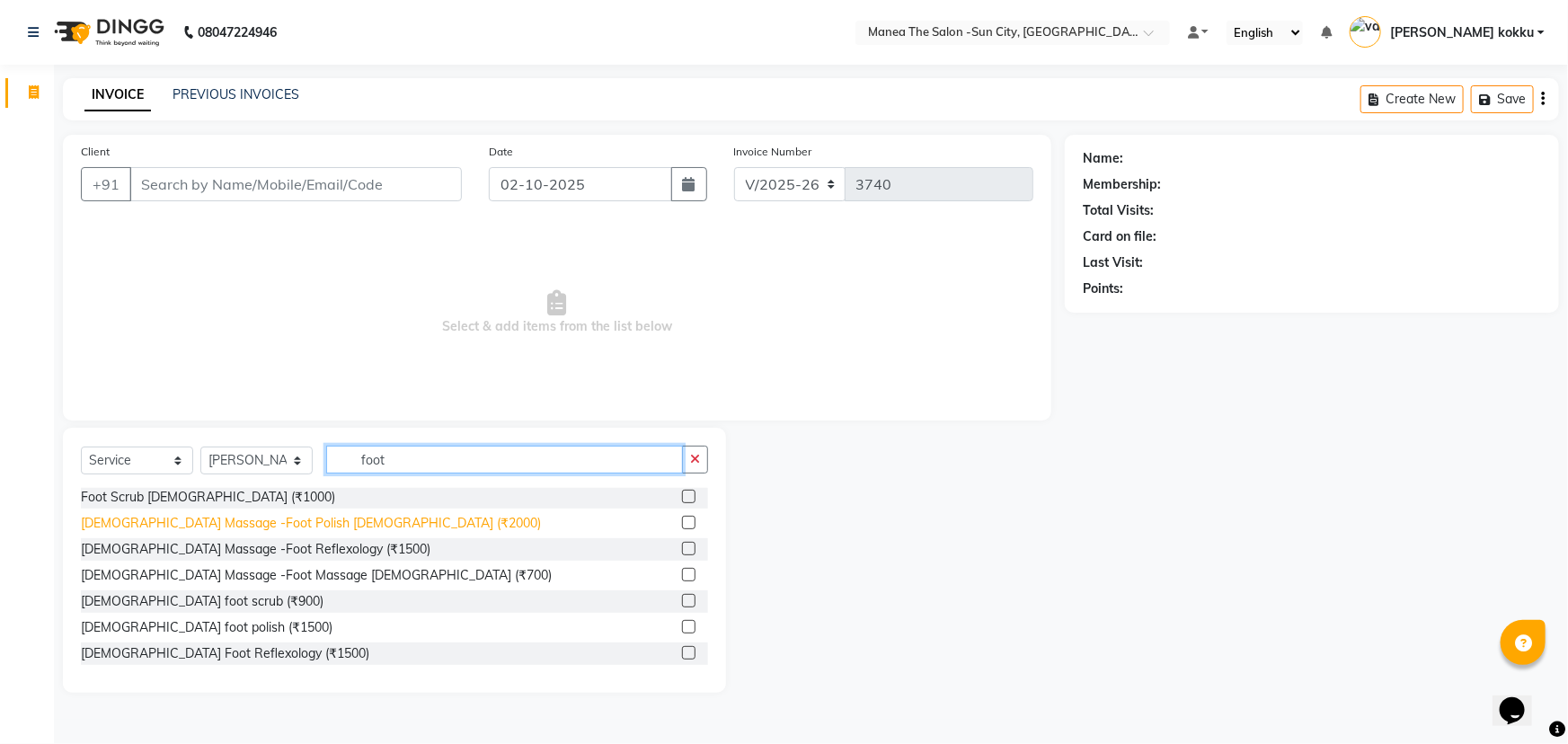
type input "foot"
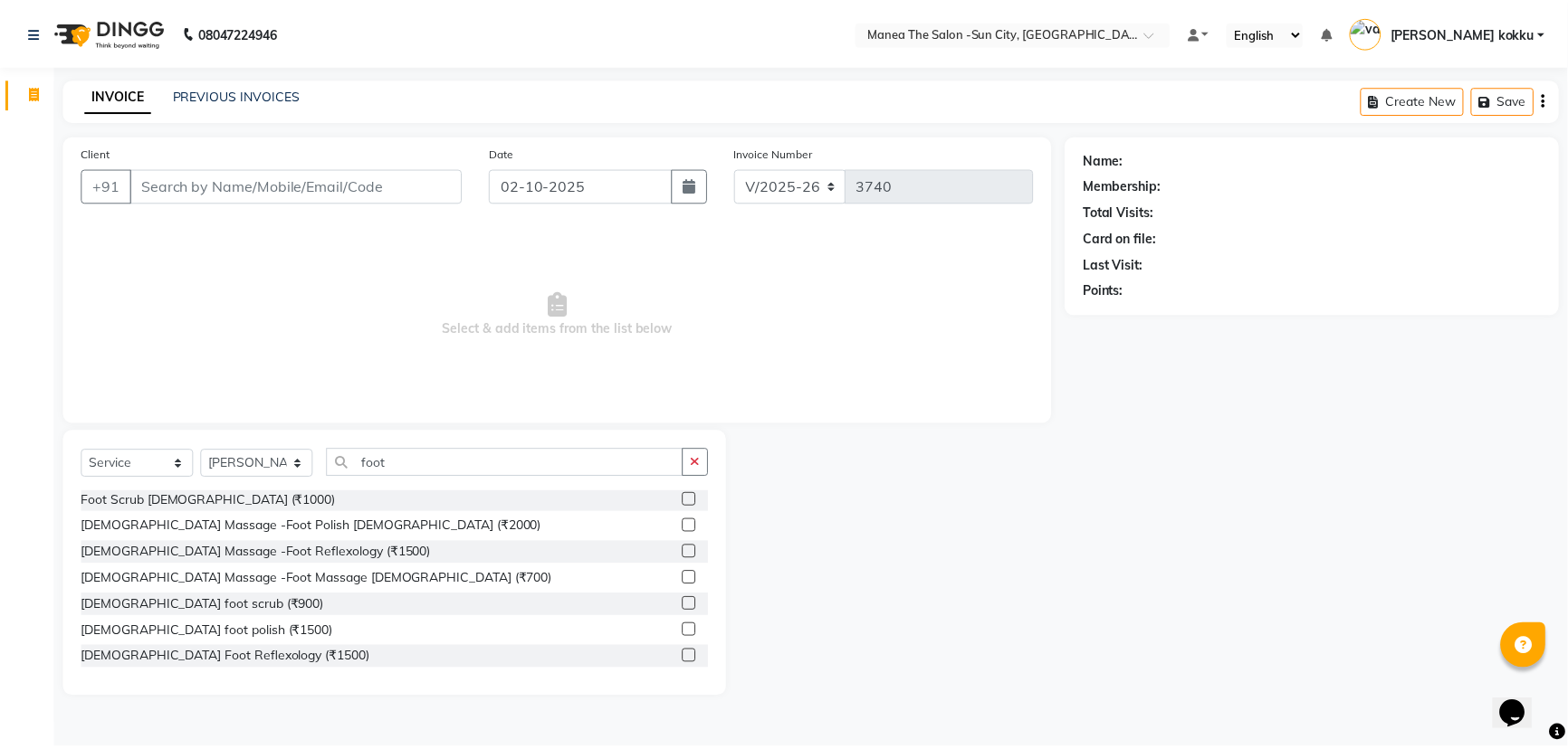
scroll to position [0, 0]
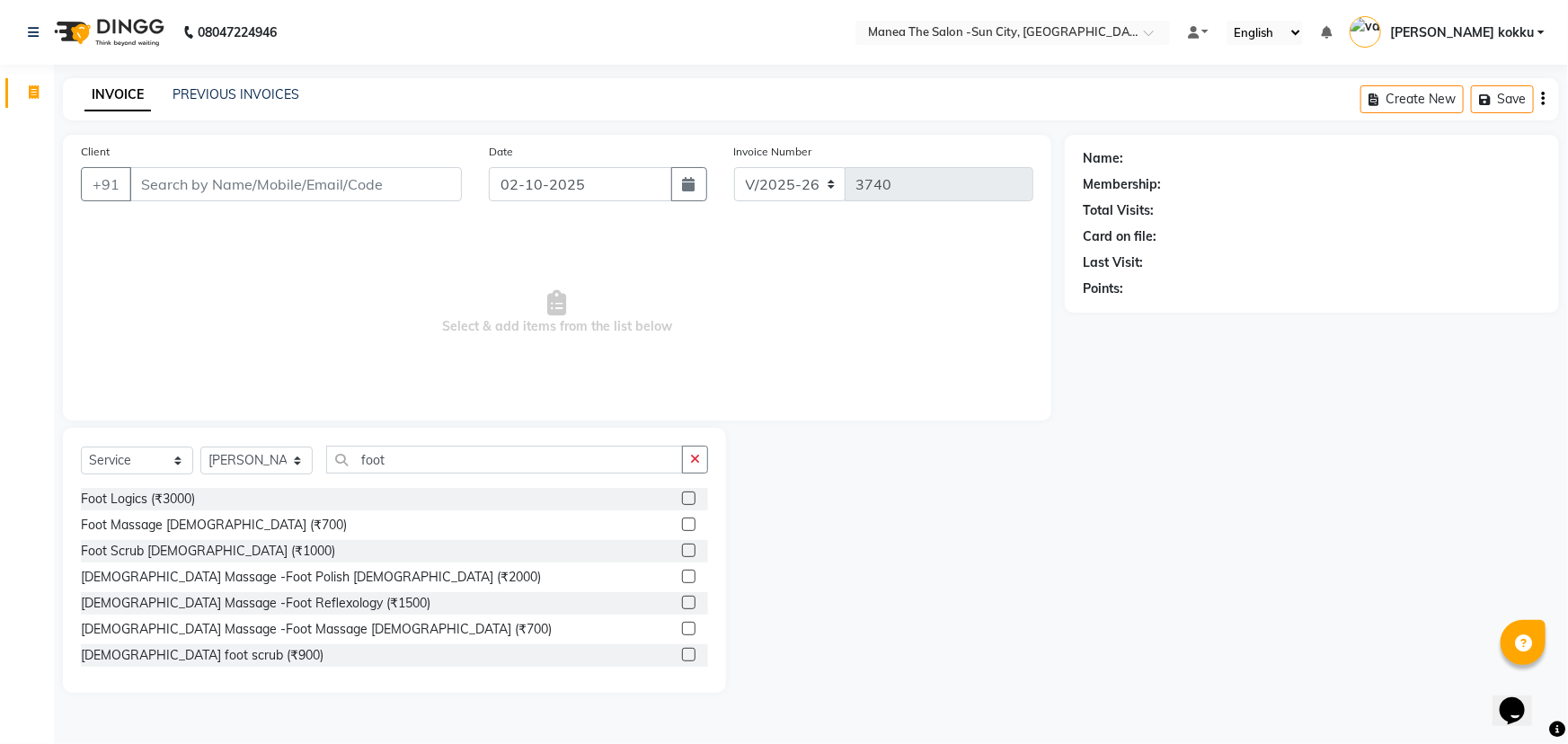
click at [683, 520] on label at bounding box center [689, 524] width 13 height 13
click at [683, 520] on input "checkbox" at bounding box center [688, 525] width 11 height 11
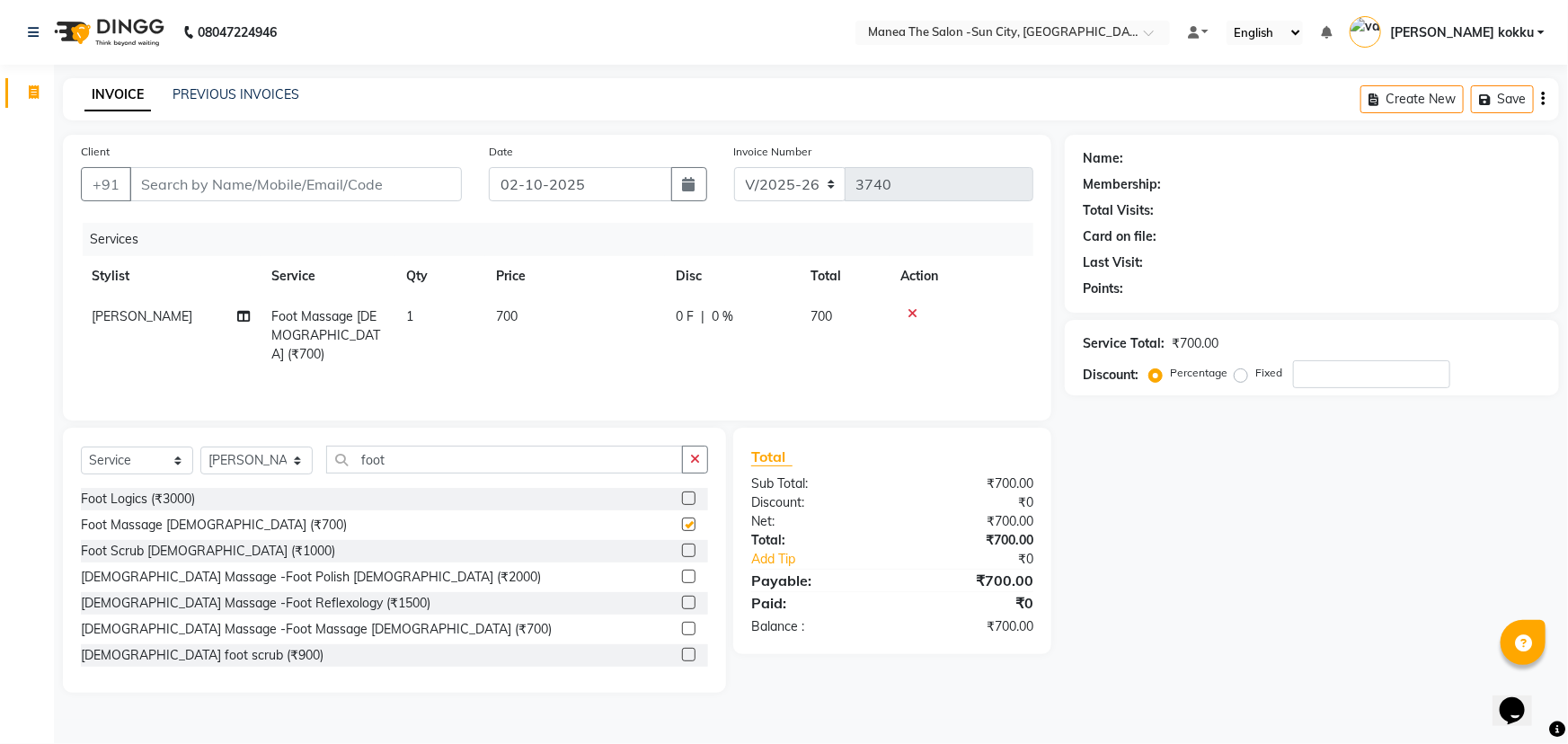
checkbox input "false"
click at [503, 313] on span "700" at bounding box center [507, 316] width 22 height 16
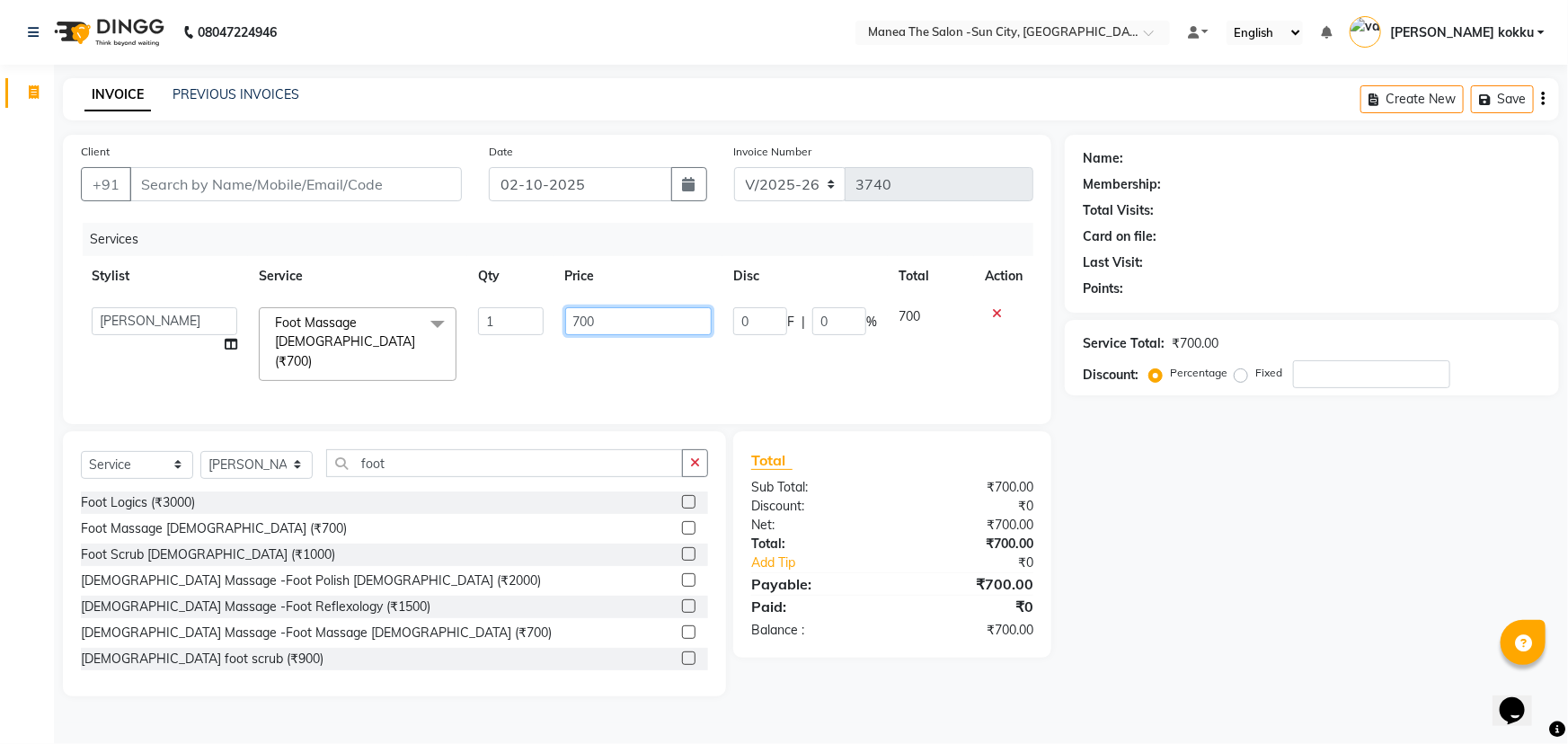
click at [580, 321] on input "700" at bounding box center [639, 321] width 147 height 28
type input "1000"
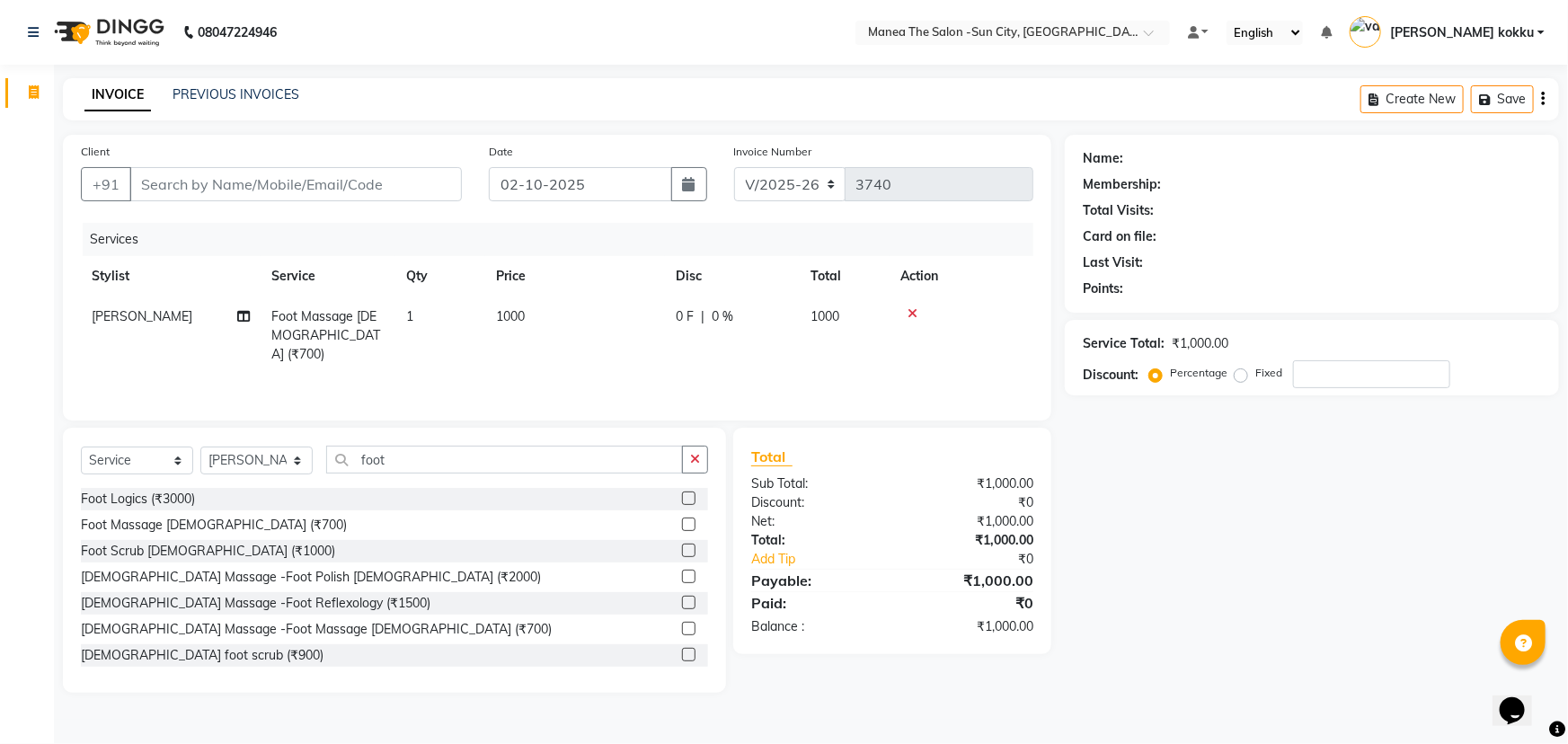
click at [970, 361] on div "Services Stylist Service Qty Price Disc Total Action BHURA KHAN Foot Massage Ma…" at bounding box center [557, 313] width 953 height 180
click at [157, 188] on input "Client" at bounding box center [295, 185] width 333 height 34
click at [699, 466] on icon "button" at bounding box center [695, 459] width 10 height 12
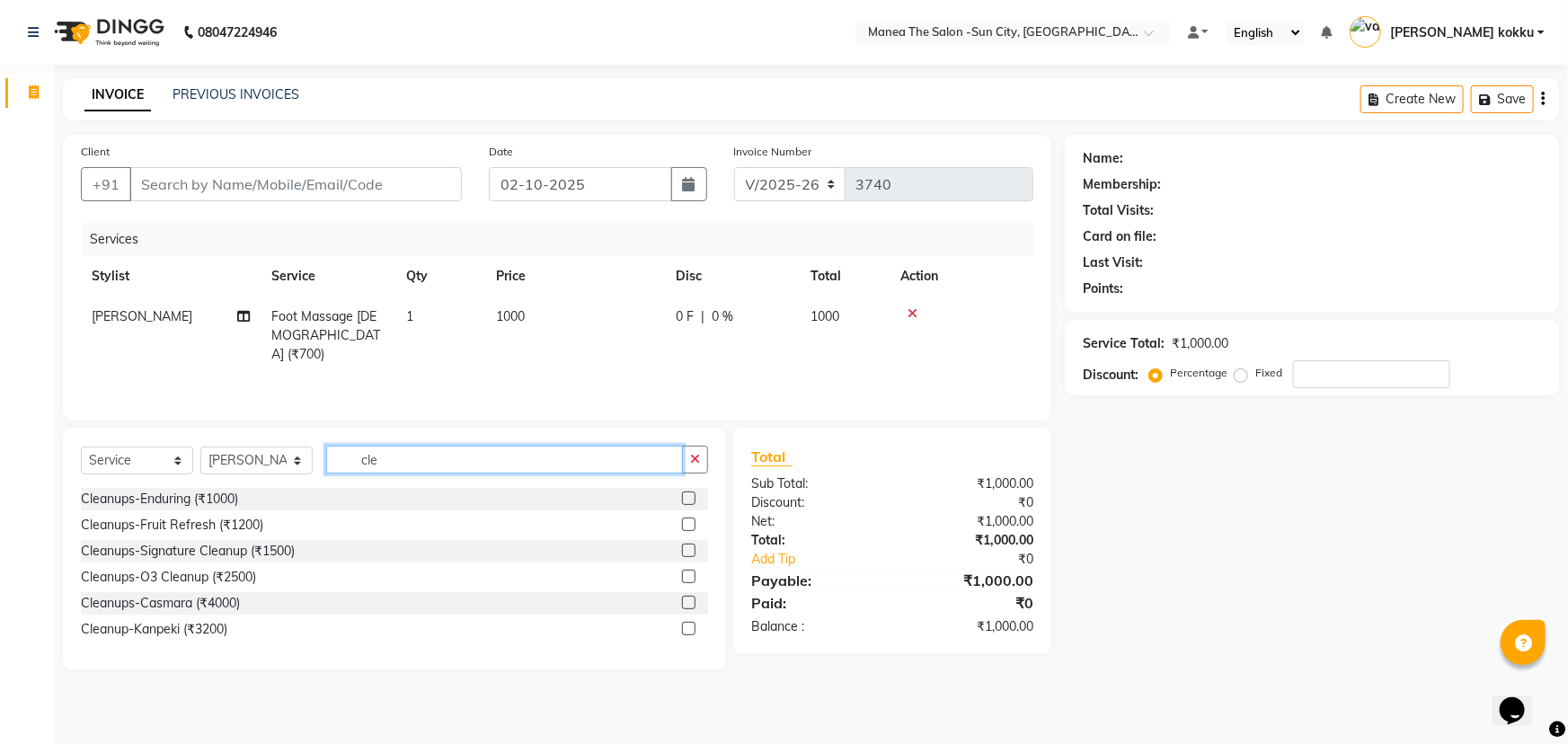
type input "cle"
click at [689, 526] on label at bounding box center [689, 524] width 13 height 13
click at [689, 526] on input "checkbox" at bounding box center [688, 525] width 11 height 11
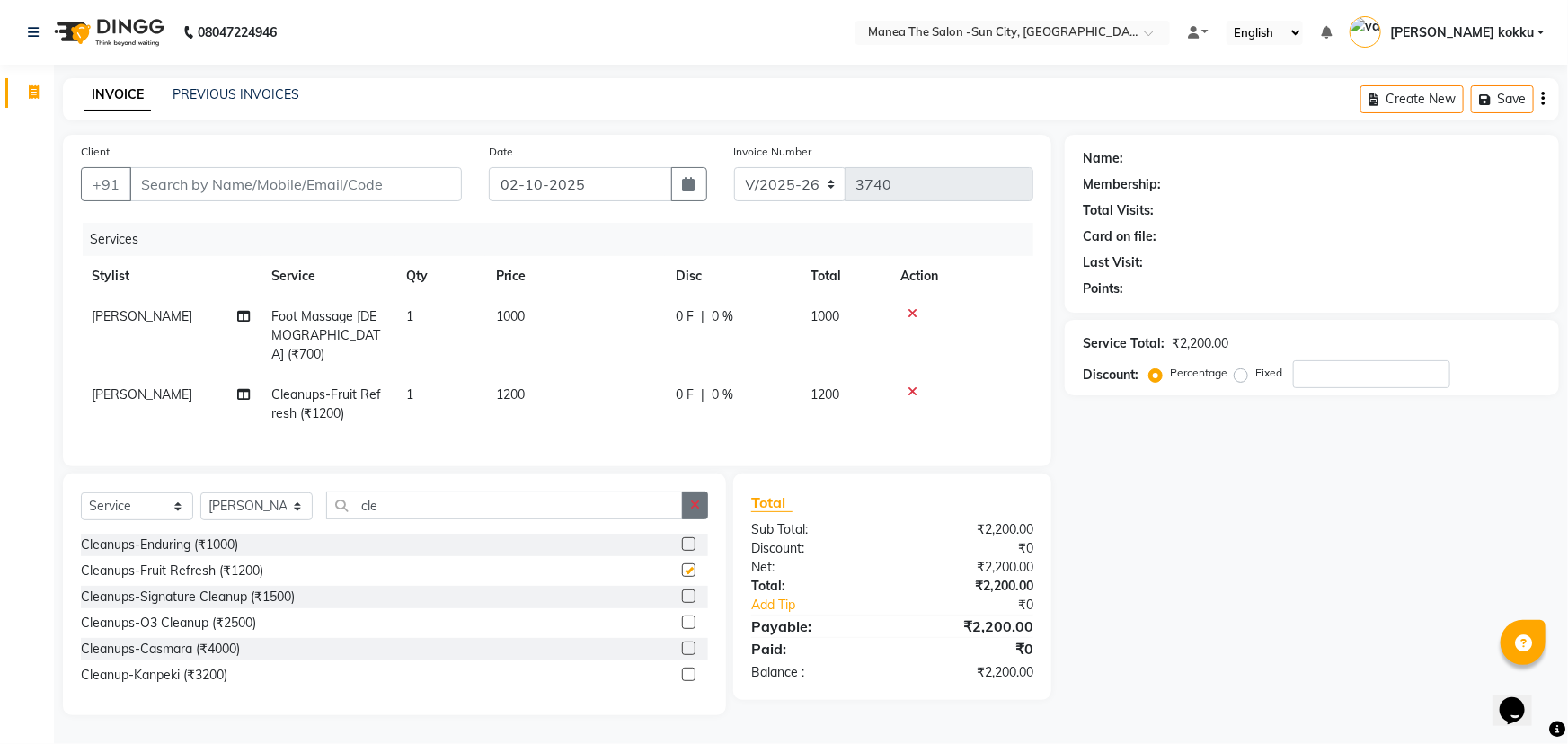
checkbox input "false"
click at [696, 499] on icon "button" at bounding box center [695, 505] width 10 height 12
